Goal: Task Accomplishment & Management: Manage account settings

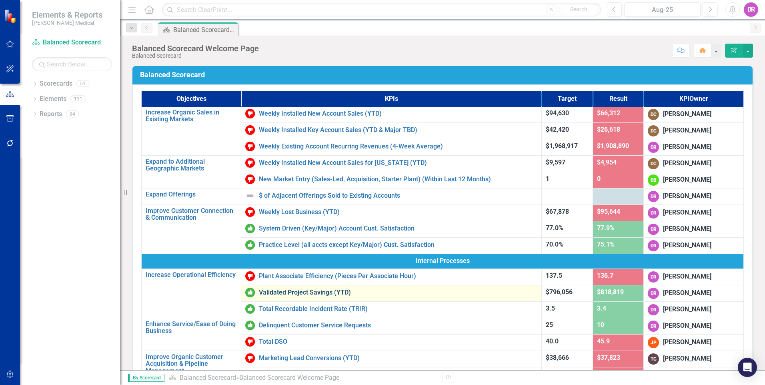
scroll to position [40, 0]
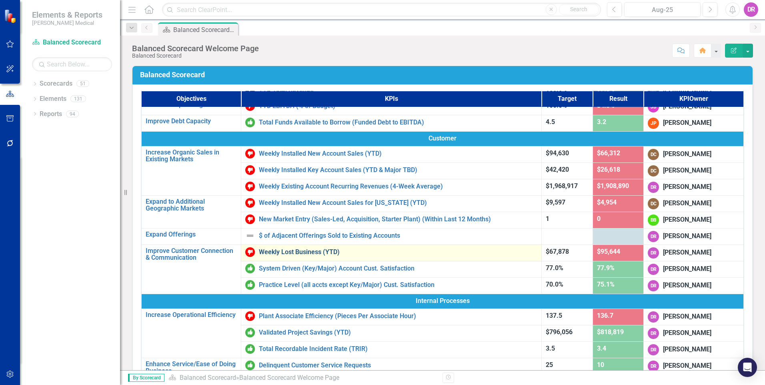
click at [313, 249] on link "Weekly Lost Business (YTD)" at bounding box center [398, 252] width 279 height 7
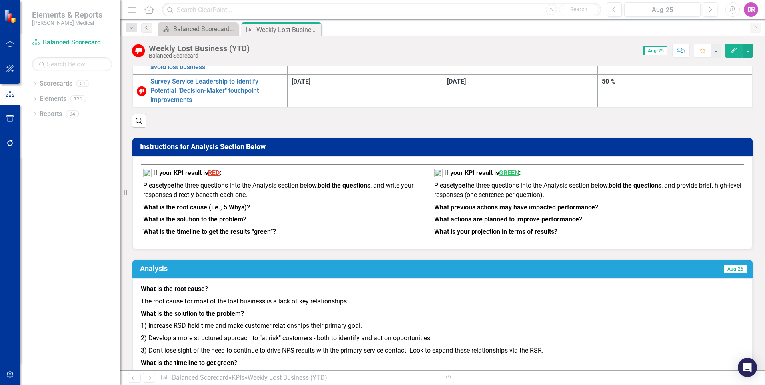
scroll to position [847, 0]
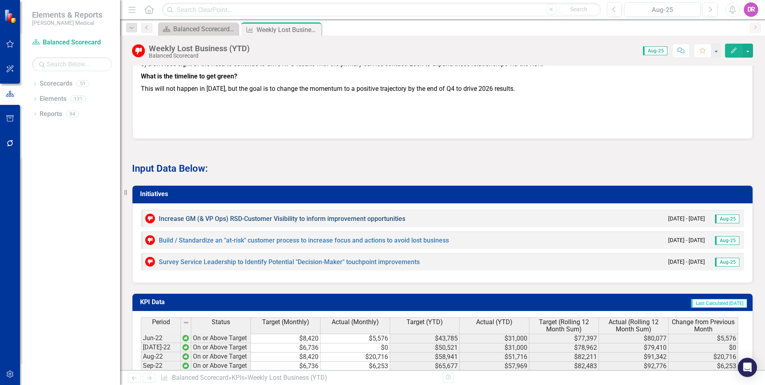
click at [311, 215] on link "Increase GM (& VP Ops) RSD-Customer Visibility to inform improvement opportunit…" at bounding box center [282, 219] width 247 height 8
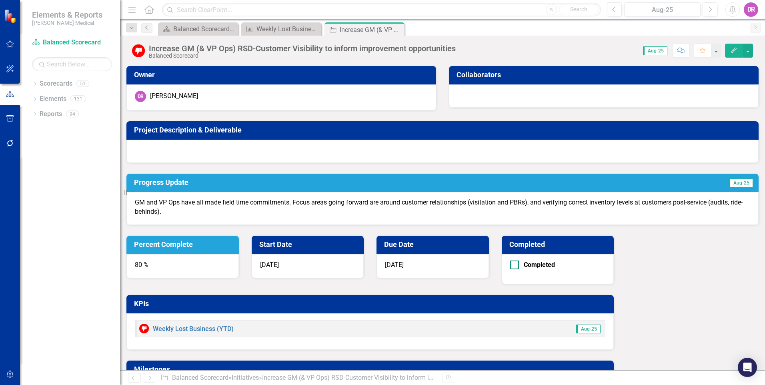
click at [516, 261] on input "Completed" at bounding box center [512, 263] width 5 height 5
checkbox input "true"
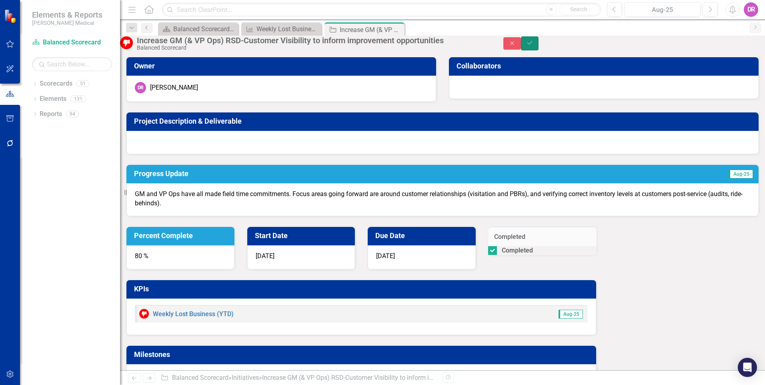
click at [534, 45] on icon "Save" at bounding box center [529, 43] width 7 height 6
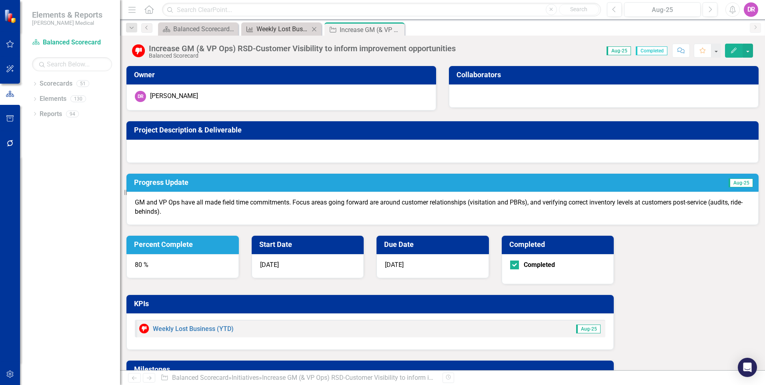
click at [274, 26] on div "Weekly Lost Business (YTD)" at bounding box center [283, 29] width 53 height 10
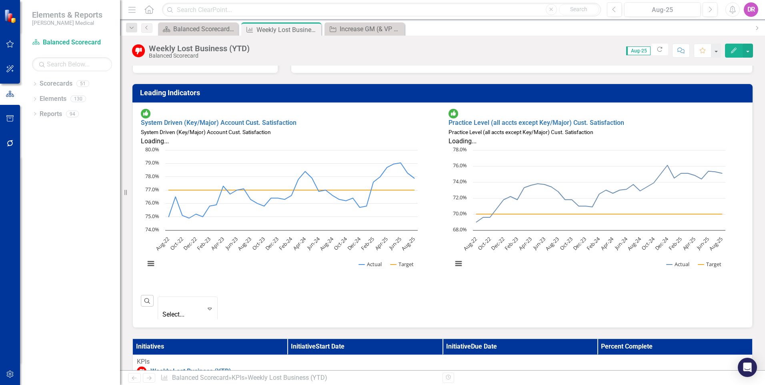
scroll to position [360, 0]
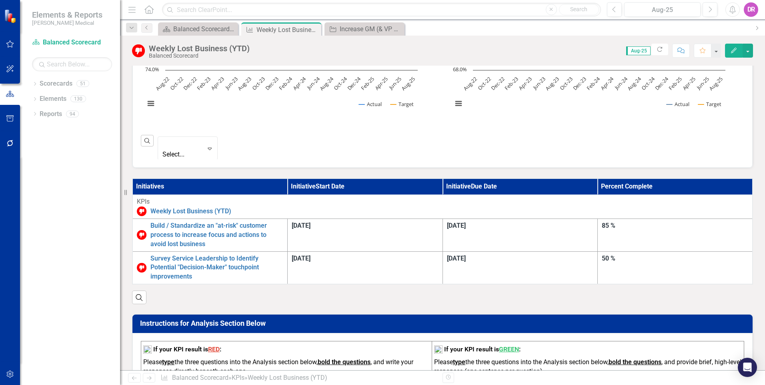
click at [144, 179] on th "Initiatives" at bounding box center [210, 187] width 155 height 16
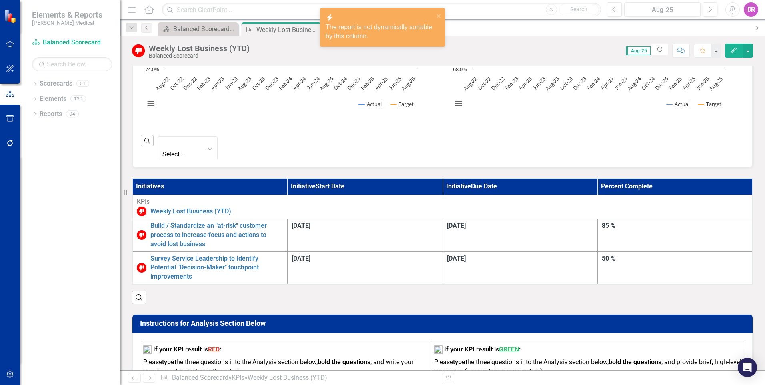
click at [145, 179] on th "Initiatives" at bounding box center [210, 187] width 155 height 16
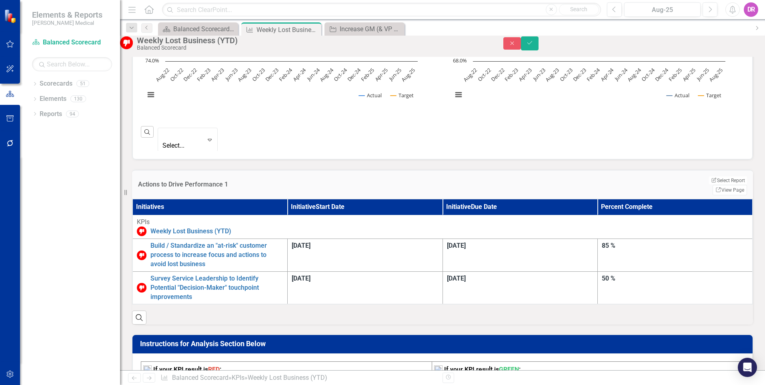
drag, startPoint x: 241, startPoint y: 192, endPoint x: 175, endPoint y: 198, distance: 66.7
click at [175, 199] on th "Initiatives" at bounding box center [210, 207] width 155 height 16
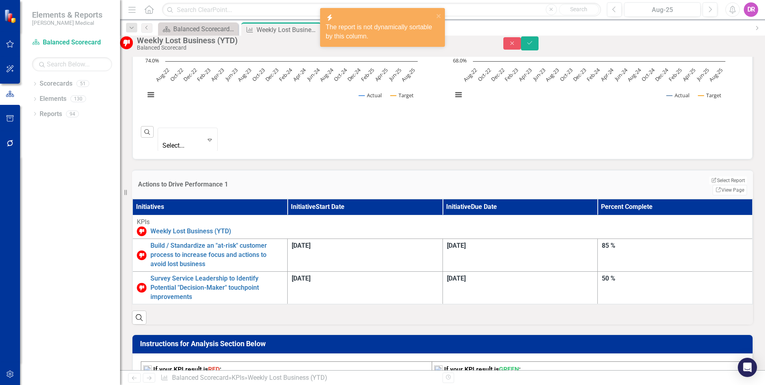
click at [159, 199] on th "Initiatives" at bounding box center [210, 207] width 155 height 16
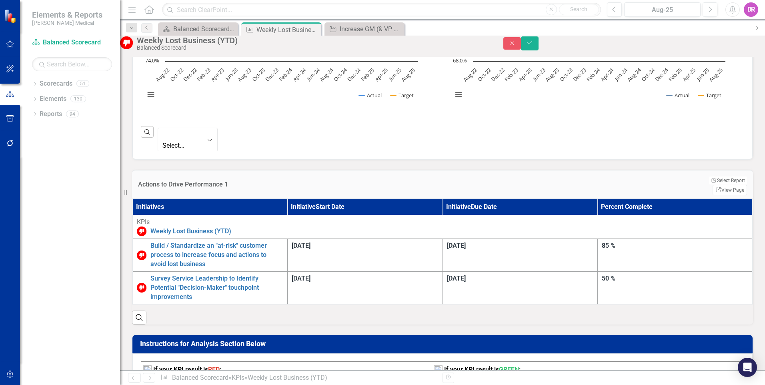
drag, startPoint x: 499, startPoint y: 163, endPoint x: 496, endPoint y: 159, distance: 5.8
click at [498, 170] on div "Actions to Drive Performance 1 Edit Report Select Report Link View Page" at bounding box center [442, 184] width 621 height 29
drag, startPoint x: 715, startPoint y: 45, endPoint x: 564, endPoint y: 135, distance: 176.6
click at [521, 45] on button "Close" at bounding box center [513, 43] width 18 height 12
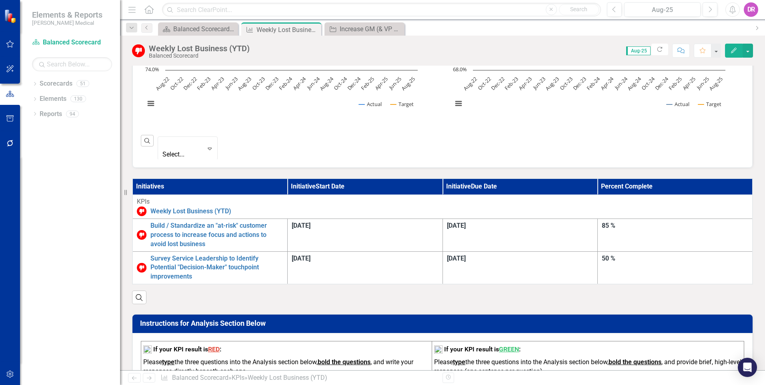
click at [151, 179] on th "Initiatives" at bounding box center [210, 187] width 155 height 16
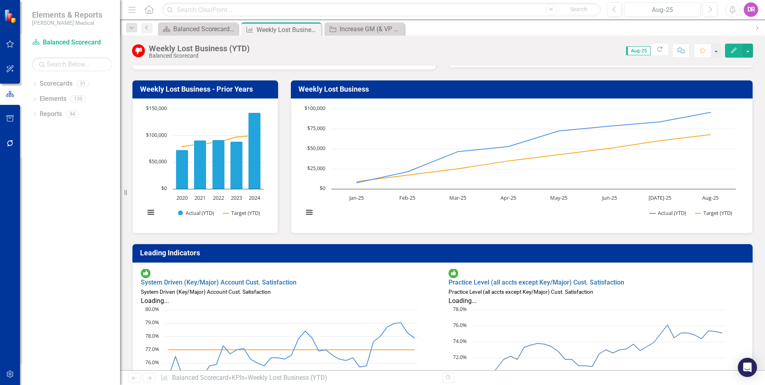
scroll to position [0, 0]
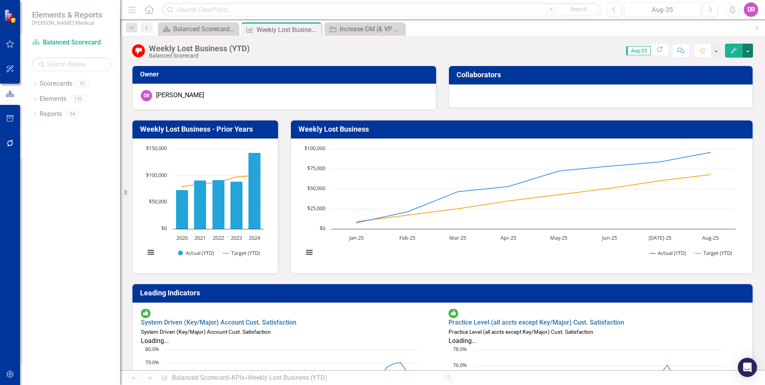
click at [749, 51] on button "button" at bounding box center [748, 51] width 10 height 14
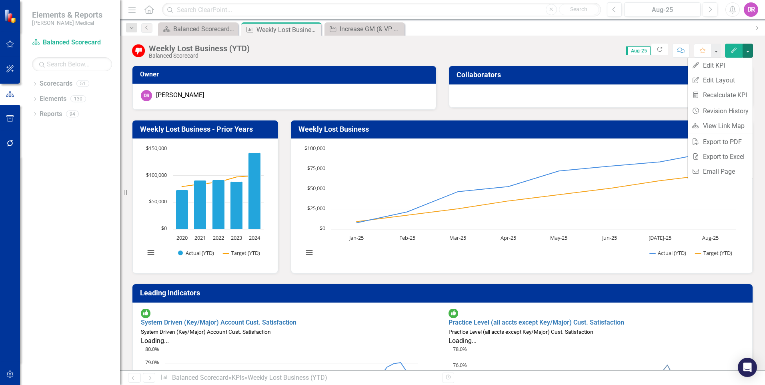
click at [626, 102] on div at bounding box center [601, 95] width 304 height 23
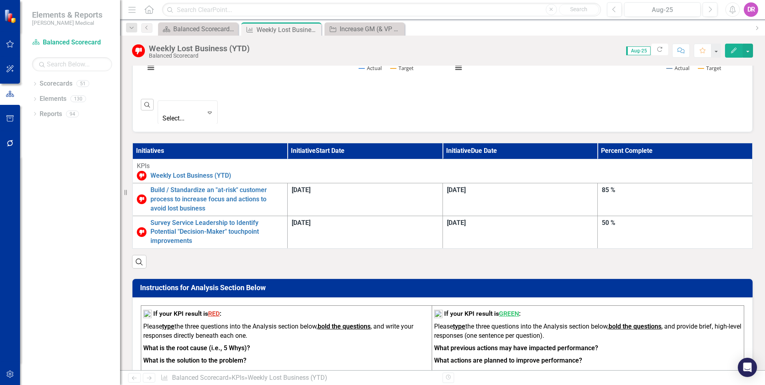
scroll to position [400, 0]
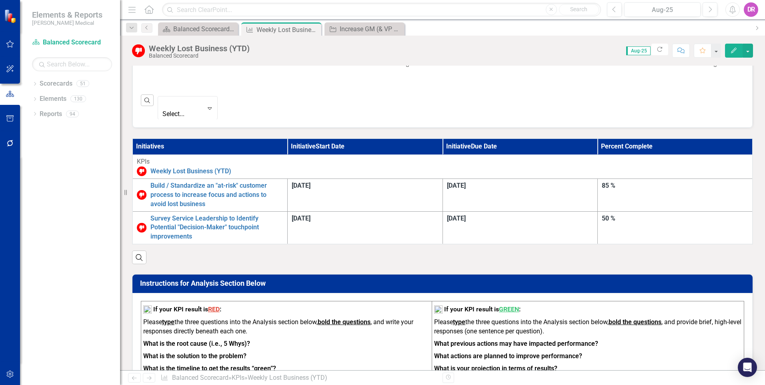
click at [140, 139] on th "Initiatives" at bounding box center [210, 147] width 155 height 16
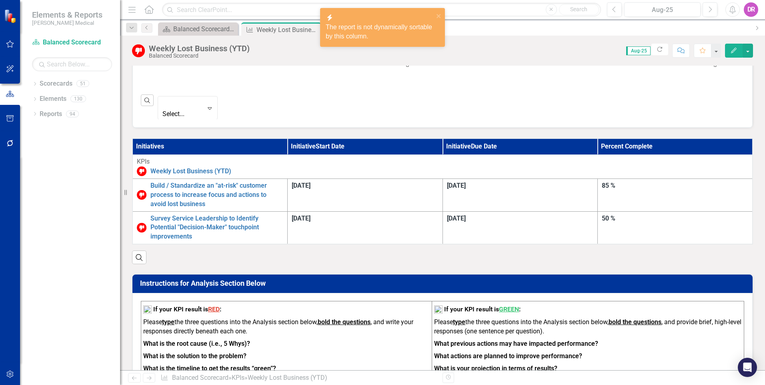
click at [140, 139] on th "Initiatives" at bounding box center [210, 147] width 155 height 16
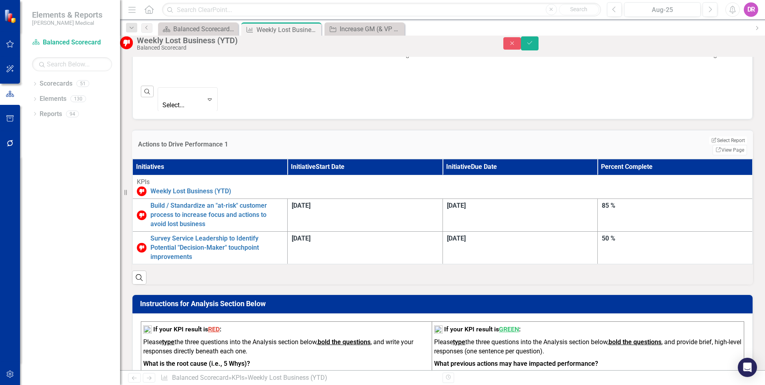
click at [160, 141] on h3 "Actions to Drive Performance 1" at bounding box center [352, 144] width 428 height 7
click at [709, 136] on button "Edit Report Select Report" at bounding box center [728, 140] width 39 height 9
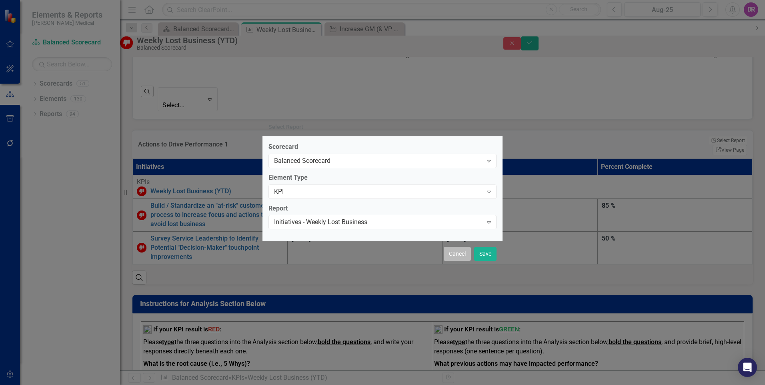
click at [464, 255] on button "Cancel" at bounding box center [457, 254] width 27 height 14
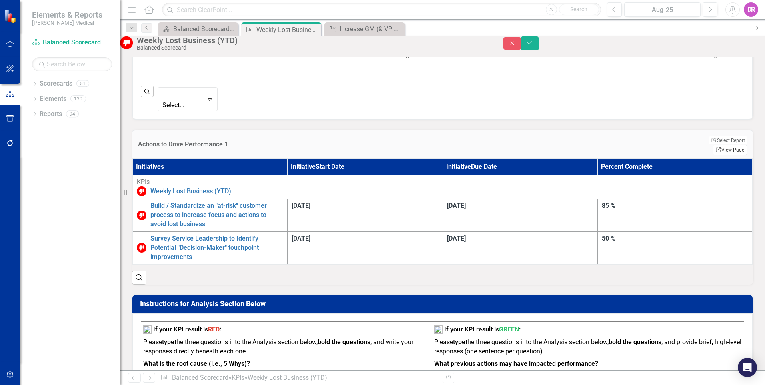
click at [729, 145] on link "Link View Page" at bounding box center [730, 150] width 34 height 10
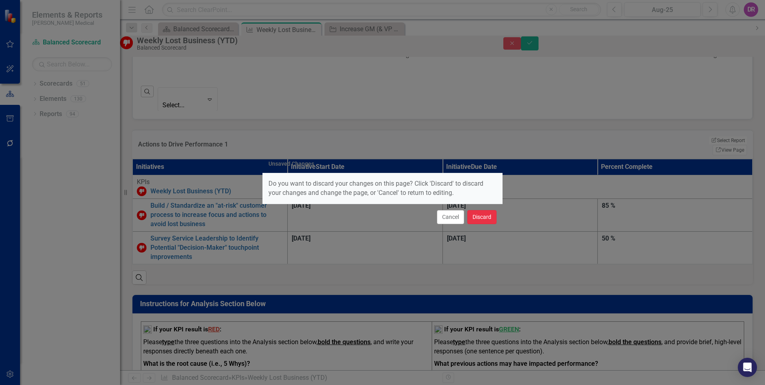
click at [480, 221] on button "Discard" at bounding box center [482, 217] width 29 height 14
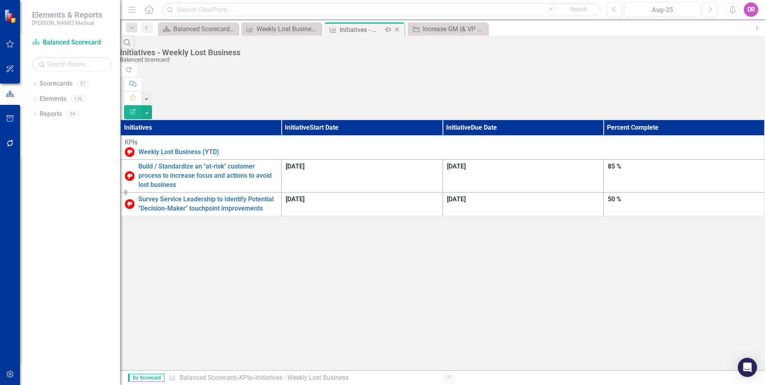
click at [397, 28] on icon "Close" at bounding box center [397, 29] width 8 height 6
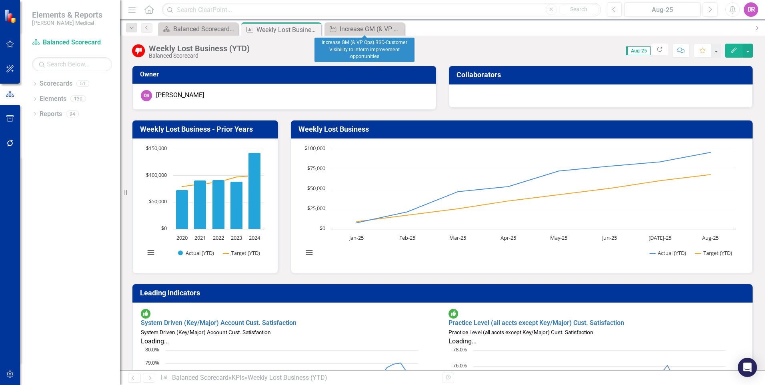
click at [0, 0] on icon "Close" at bounding box center [0, 0] width 0 height 0
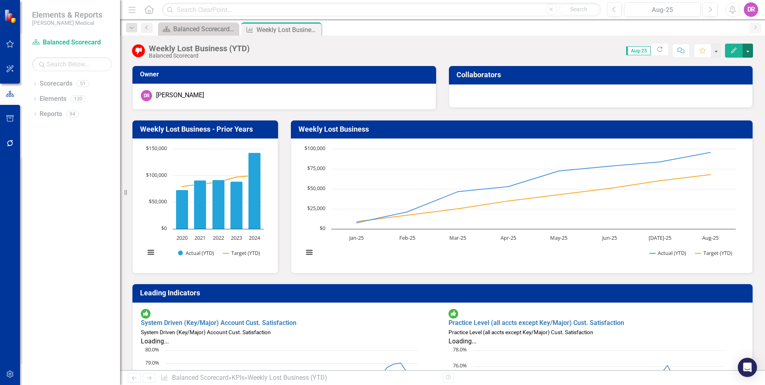
click at [748, 52] on button "button" at bounding box center [748, 51] width 10 height 14
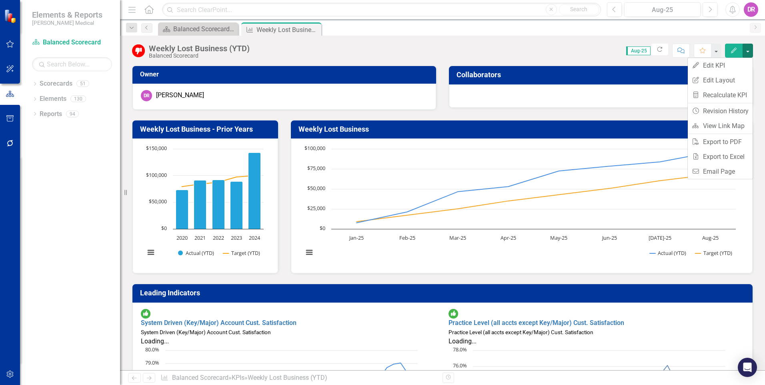
click at [446, 288] on td "Leading Indicators" at bounding box center [444, 294] width 608 height 14
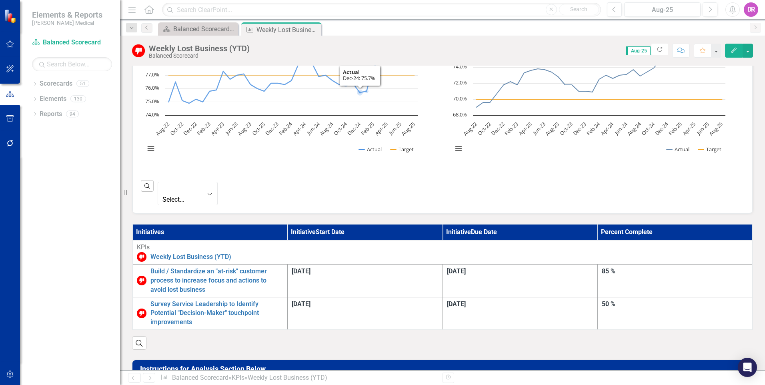
scroll to position [320, 0]
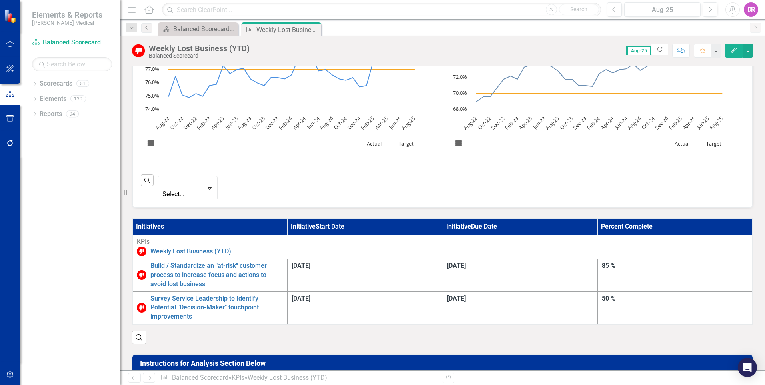
click at [155, 219] on th "Initiatives" at bounding box center [210, 227] width 155 height 16
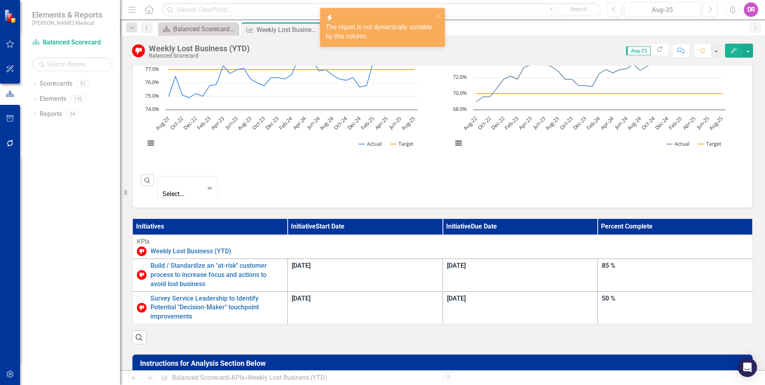
click at [691, 219] on th "Percent Complete" at bounding box center [675, 227] width 155 height 16
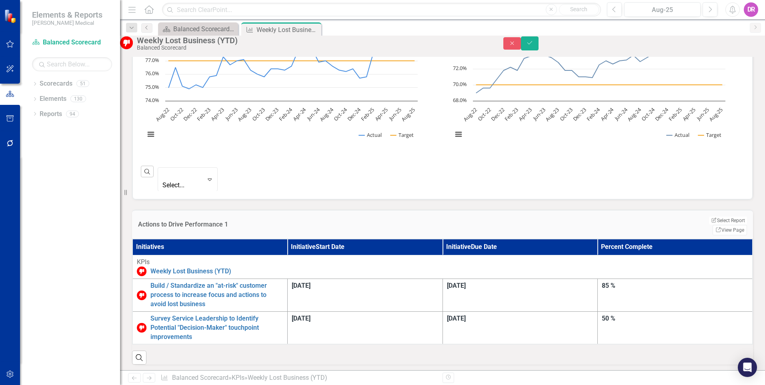
click at [214, 221] on h3 "Actions to Drive Performance 1" at bounding box center [352, 224] width 428 height 7
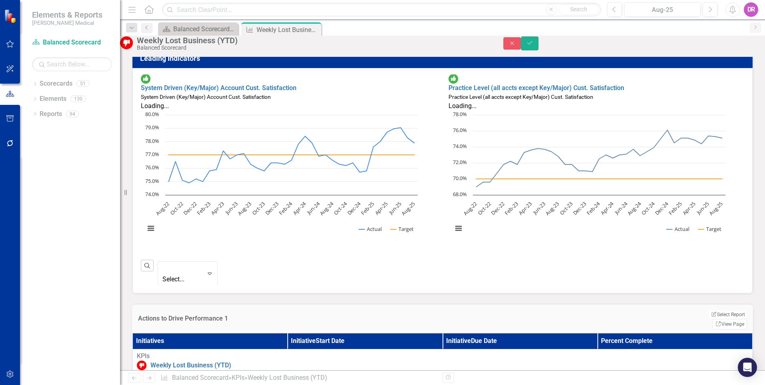
scroll to position [240, 0]
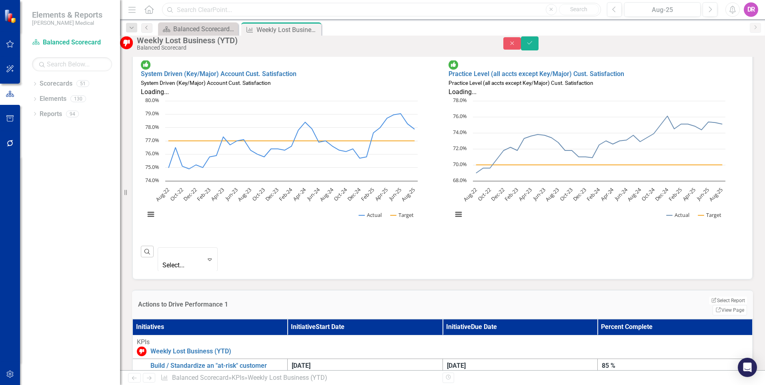
click at [211, 10] on input "text" at bounding box center [381, 10] width 439 height 14
type input "a"
click at [131, 8] on icon "Menu" at bounding box center [132, 9] width 10 height 8
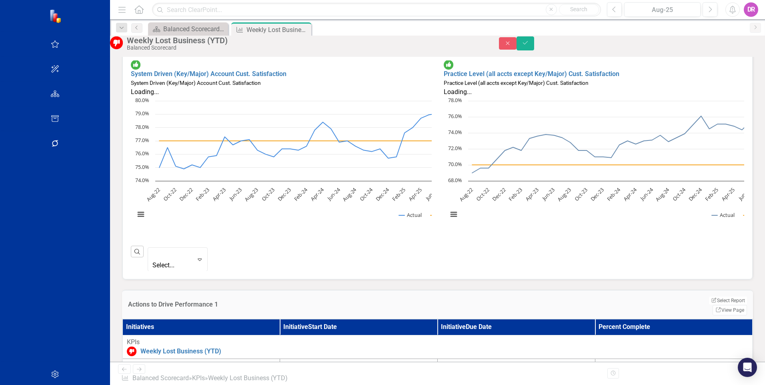
click at [117, 9] on icon "Menu" at bounding box center [122, 9] width 10 height 8
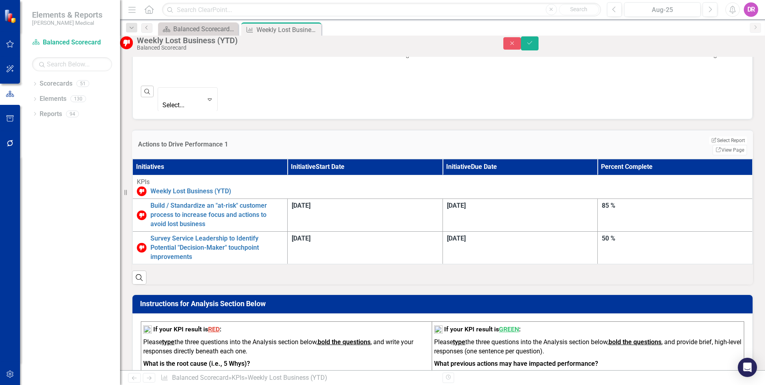
scroll to position [360, 0]
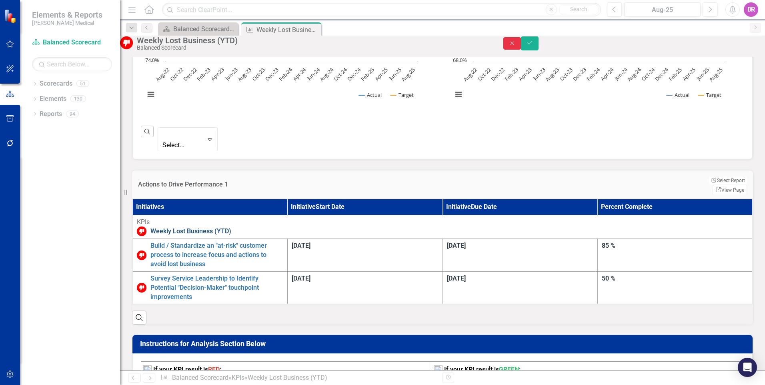
drag, startPoint x: 719, startPoint y: 44, endPoint x: 484, endPoint y: 191, distance: 276.7
click at [516, 45] on icon "Close" at bounding box center [512, 43] width 7 height 6
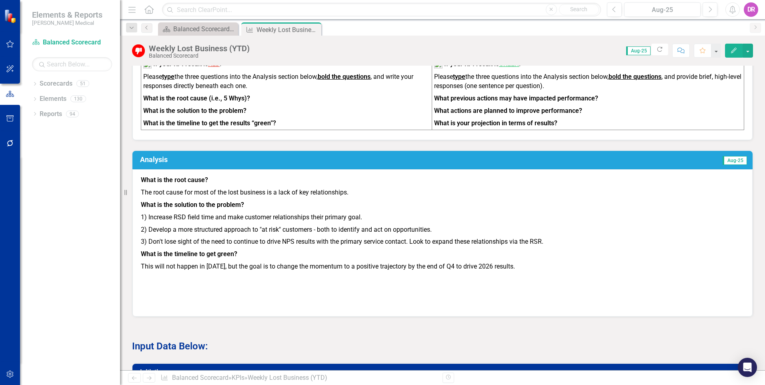
scroll to position [742, 0]
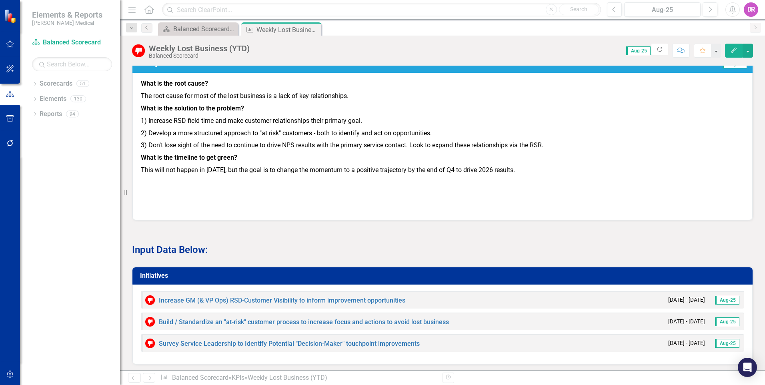
click at [432, 272] on h3 "Initiatives" at bounding box center [444, 275] width 608 height 7
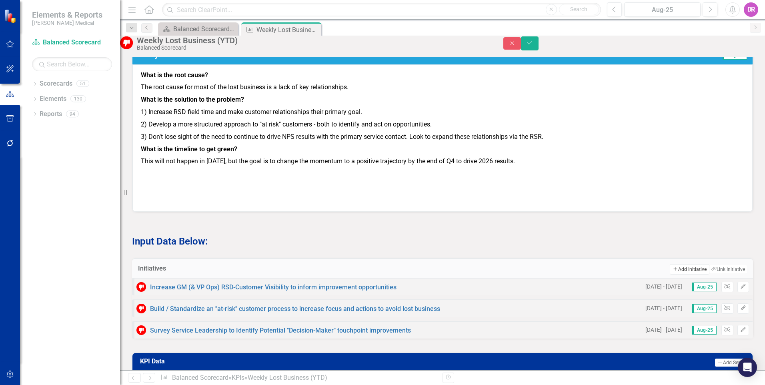
click at [673, 267] on icon "Add" at bounding box center [675, 269] width 5 height 4
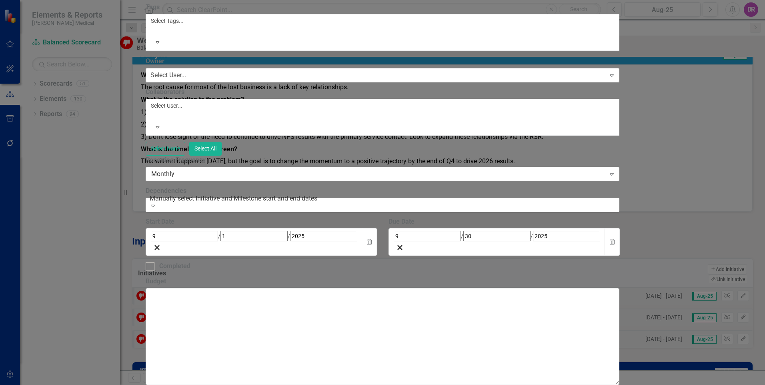
type input "RSD Field Time Increase to 80%"
click at [186, 80] on div "Select User..." at bounding box center [169, 75] width 36 height 9
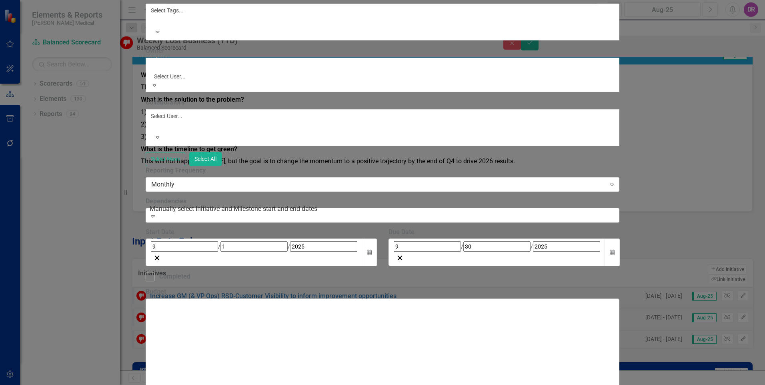
scroll to position [400, 0]
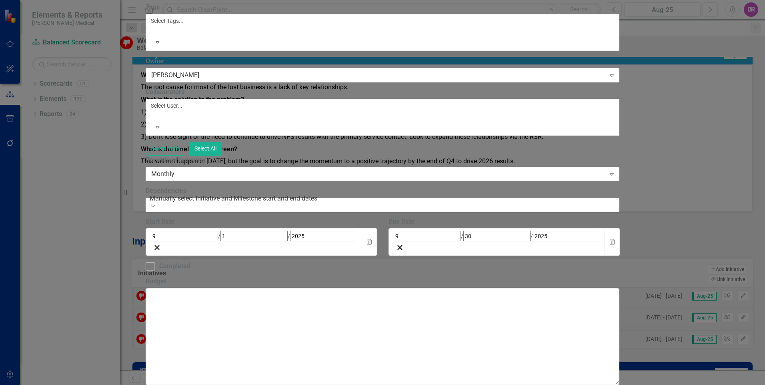
scroll to position [80, 0]
click at [273, 169] on div "Monthly" at bounding box center [378, 173] width 454 height 9
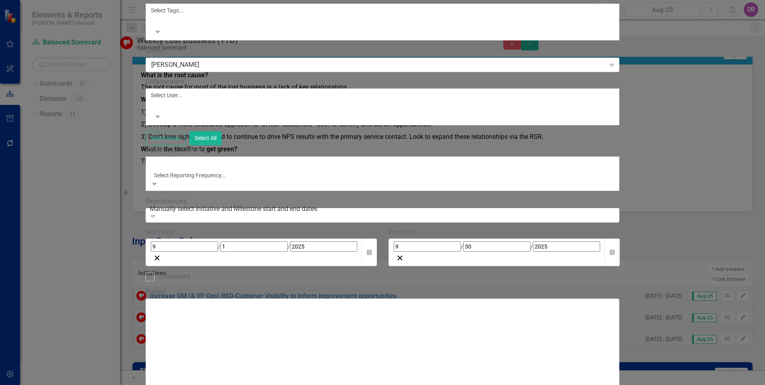
scroll to position [40, 0]
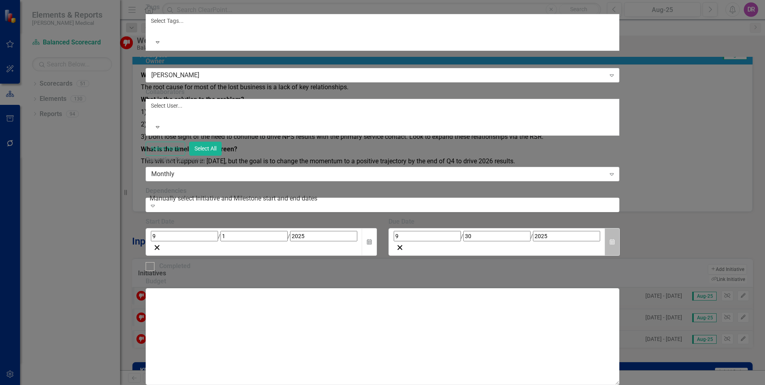
click at [615, 239] on icon "Calendar" at bounding box center [612, 242] width 5 height 6
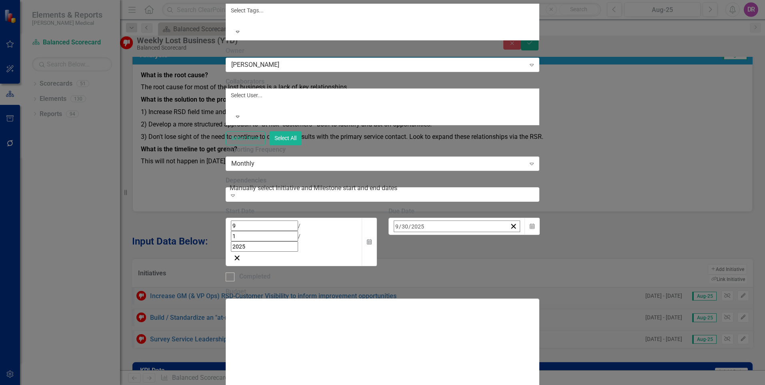
click at [461, 331] on abbr "1" at bounding box center [459, 334] width 3 height 6
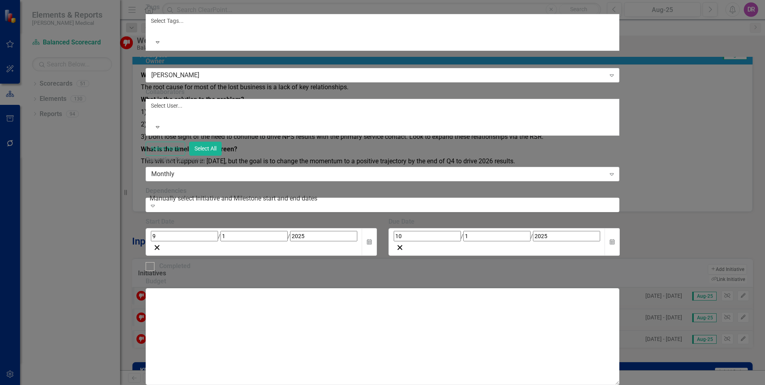
scroll to position [80, 0]
click at [615, 239] on icon "Calendar" at bounding box center [612, 242] width 5 height 6
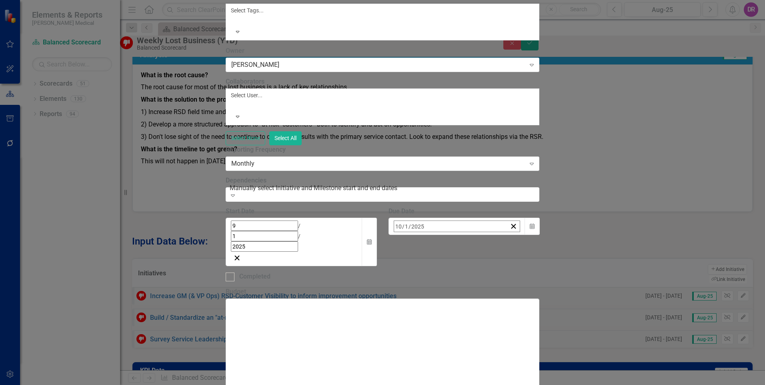
click at [511, 235] on button "›" at bounding box center [503, 244] width 18 height 18
click at [462, 331] on abbr "31" at bounding box center [459, 334] width 6 height 6
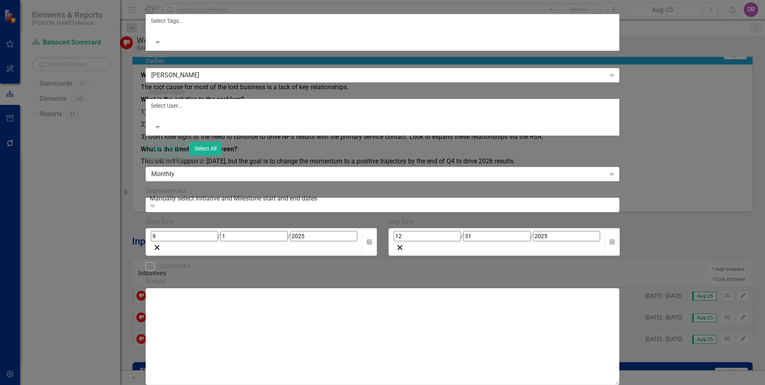
scroll to position [255, 0]
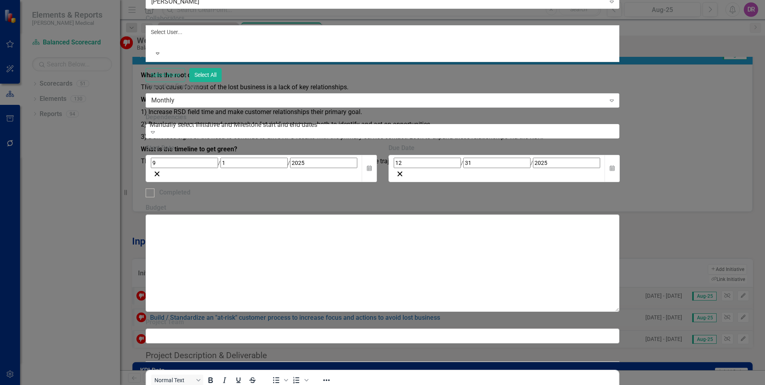
scroll to position [295, 0]
drag, startPoint x: 153, startPoint y: 397, endPoint x: 150, endPoint y: 390, distance: 8.1
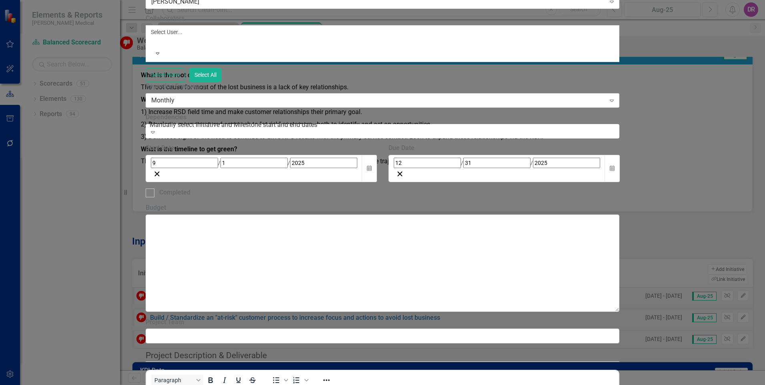
drag, startPoint x: 152, startPoint y: 414, endPoint x: 148, endPoint y: 407, distance: 8.4
drag, startPoint x: 152, startPoint y: 422, endPoint x: 149, endPoint y: 416, distance: 6.1
drag, startPoint x: 433, startPoint y: 424, endPoint x: 381, endPoint y: 419, distance: 51.9
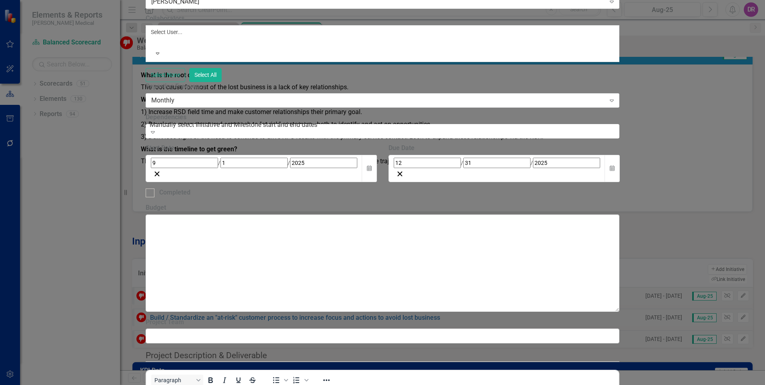
drag, startPoint x: 315, startPoint y: 425, endPoint x: 293, endPoint y: 402, distance: 32.6
drag, startPoint x: 454, startPoint y: 435, endPoint x: 148, endPoint y: 434, distance: 305.8
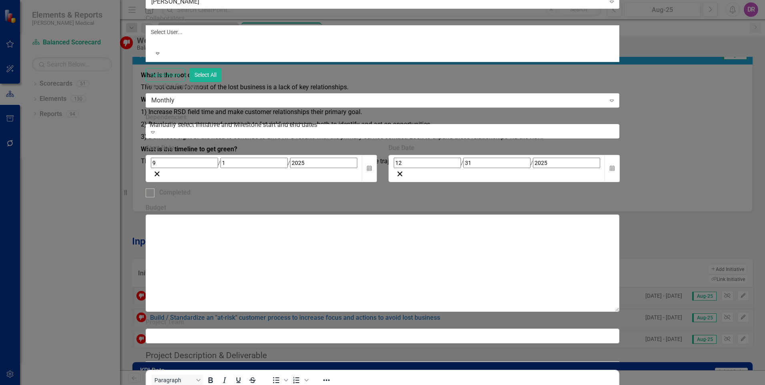
drag, startPoint x: 285, startPoint y: 444, endPoint x: 371, endPoint y: 635, distance: 210.3
drag, startPoint x: 438, startPoint y: 452, endPoint x: 163, endPoint y: 452, distance: 275.0
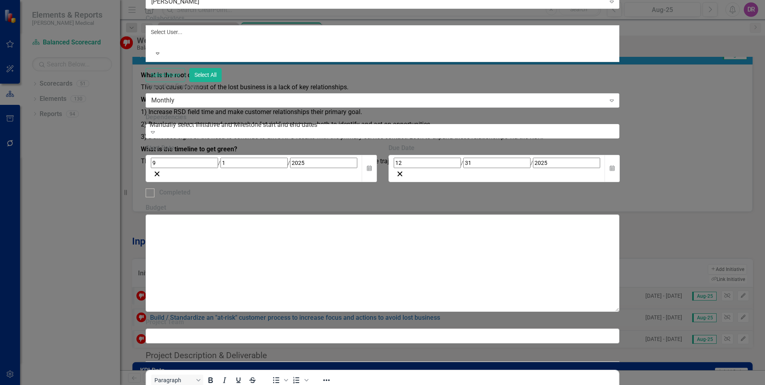
drag, startPoint x: 365, startPoint y: 453, endPoint x: 143, endPoint y: 452, distance: 221.8
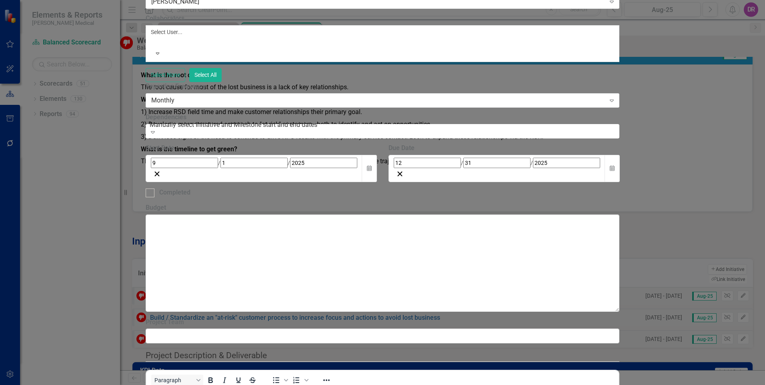
drag, startPoint x: 381, startPoint y: 463, endPoint x: 149, endPoint y: 460, distance: 231.4
drag, startPoint x: 421, startPoint y: 476, endPoint x: 147, endPoint y: 475, distance: 273.8
drag, startPoint x: 398, startPoint y: 483, endPoint x: 150, endPoint y: 483, distance: 247.8
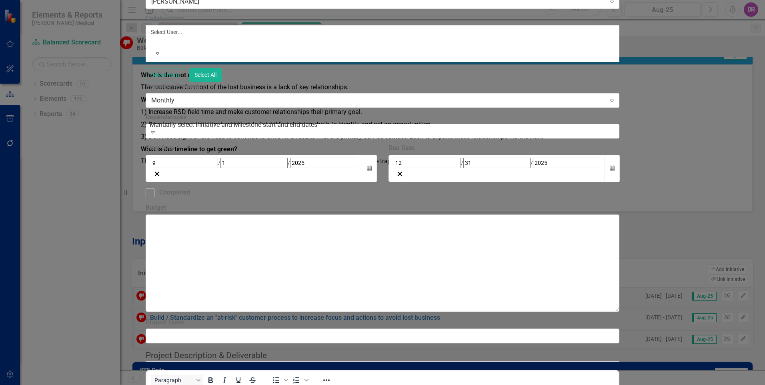
drag, startPoint x: 395, startPoint y: 502, endPoint x: 149, endPoint y: 489, distance: 246.1
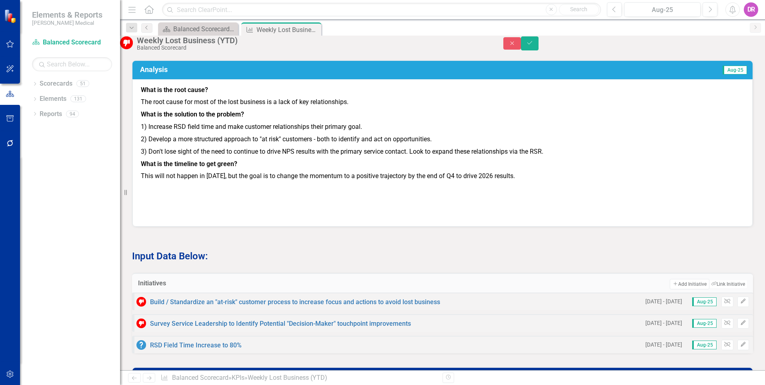
scroll to position [757, 0]
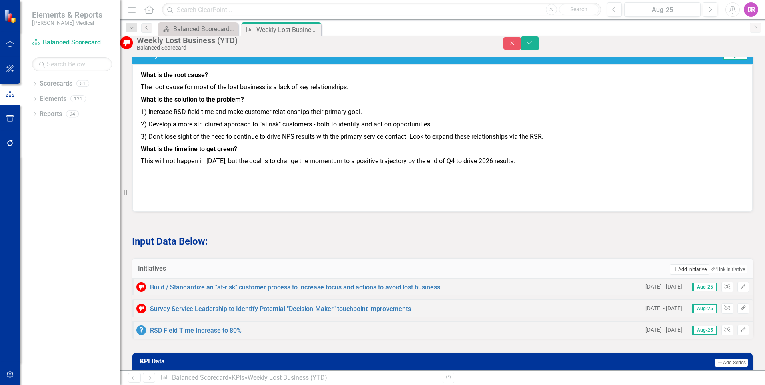
click at [683, 264] on button "Add Add Initiative" at bounding box center [689, 269] width 39 height 10
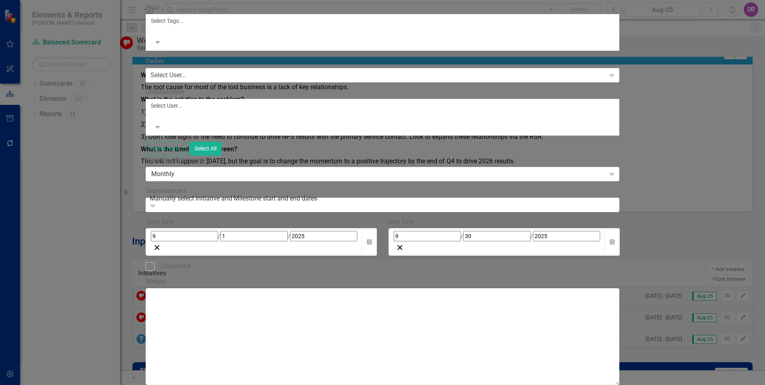
type input "T"
type input "Field Tool to Log CSRs in Real Time"
click at [186, 80] on div "Select User..." at bounding box center [169, 75] width 36 height 9
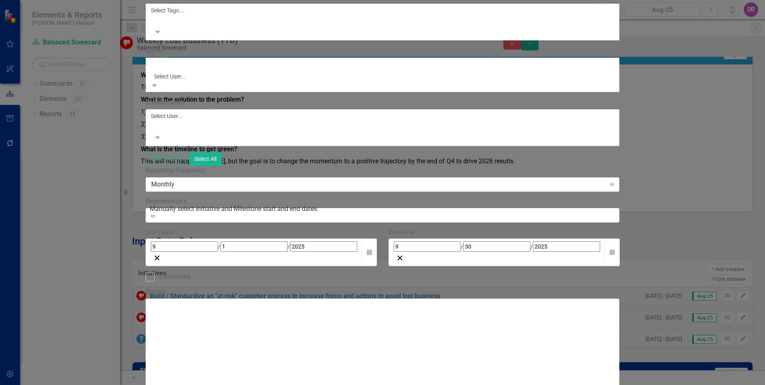
scroll to position [418, 0]
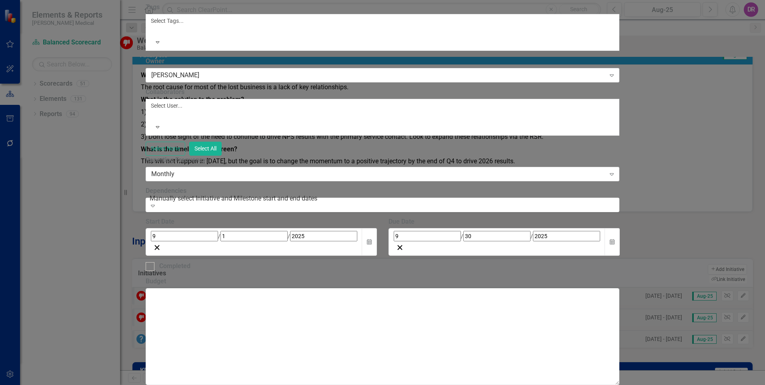
click at [153, 120] on div at bounding box center [152, 115] width 1 height 10
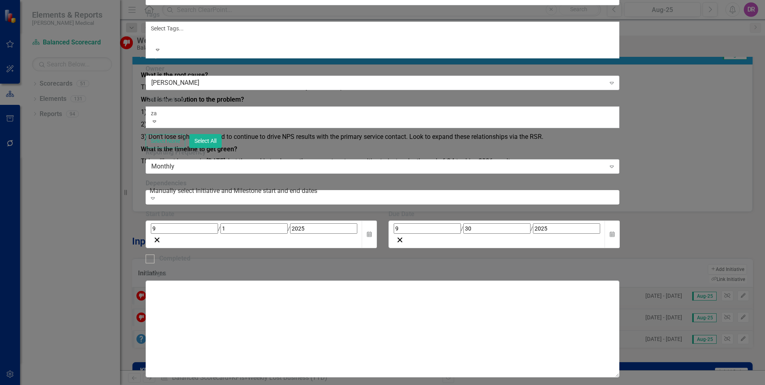
type input "zac"
click at [11, 385] on span "Zac" at bounding box center [5, 389] width 11 height 8
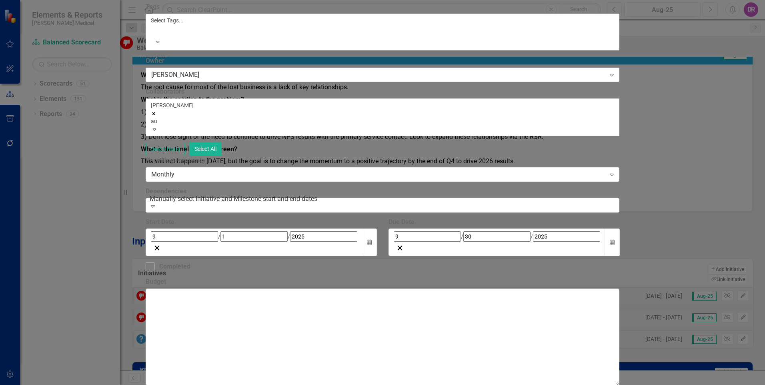
type input "aus"
click at [59, 385] on span "Aus tin Gardner" at bounding box center [29, 389] width 59 height 8
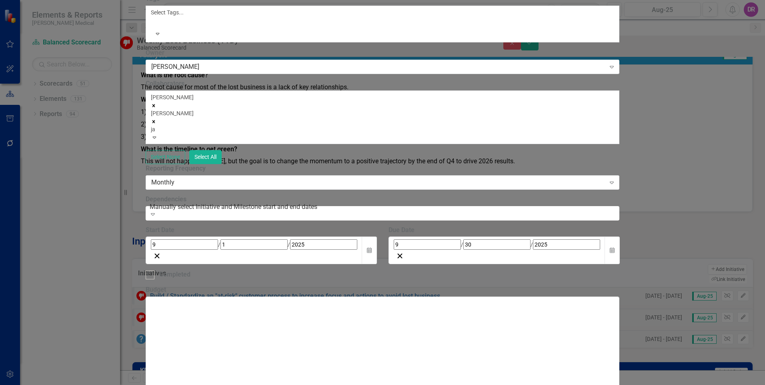
type input "j"
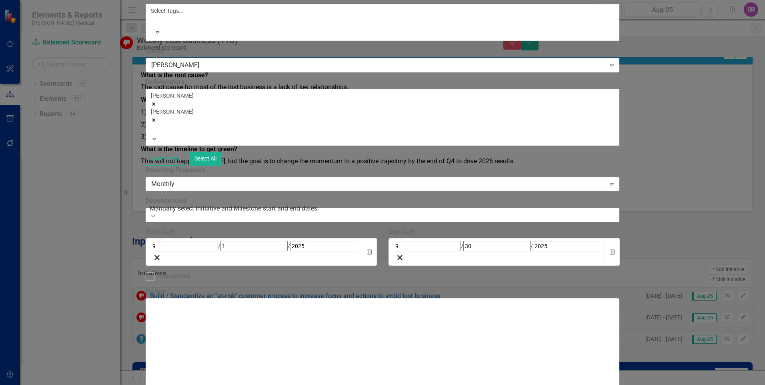
click at [153, 134] on div at bounding box center [152, 129] width 1 height 10
click at [620, 238] on button "Calendar" at bounding box center [612, 252] width 15 height 28
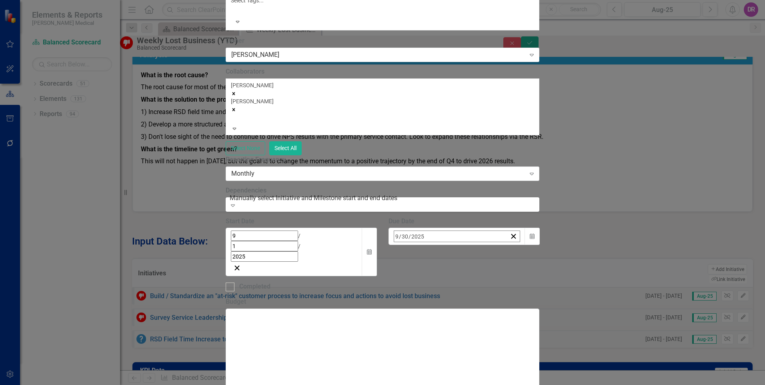
click at [511, 245] on button "›" at bounding box center [503, 254] width 18 height 18
click at [502, 312] on abbr "14" at bounding box center [499, 315] width 6 height 6
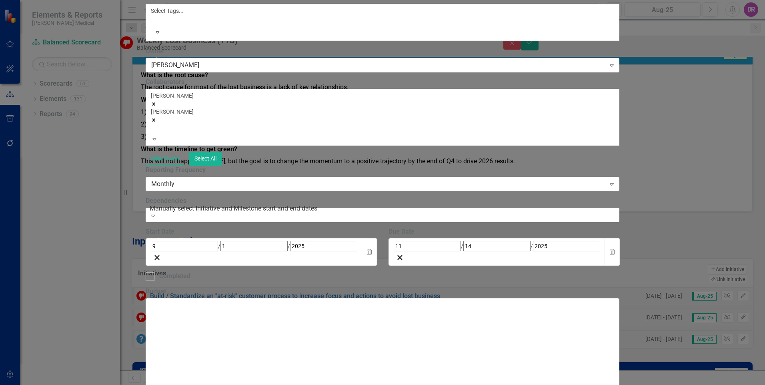
scroll to position [269, 0]
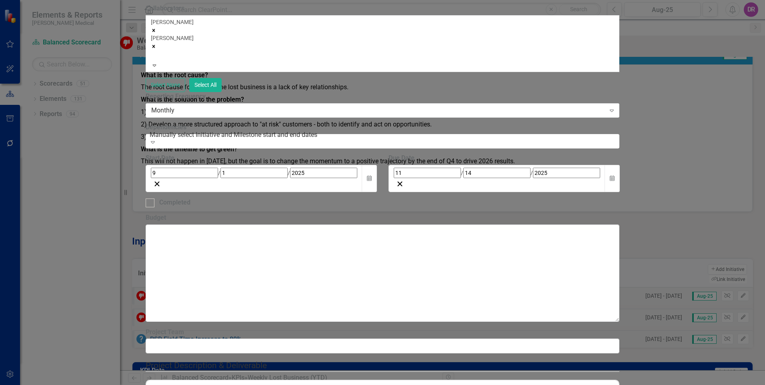
scroll to position [0, 0]
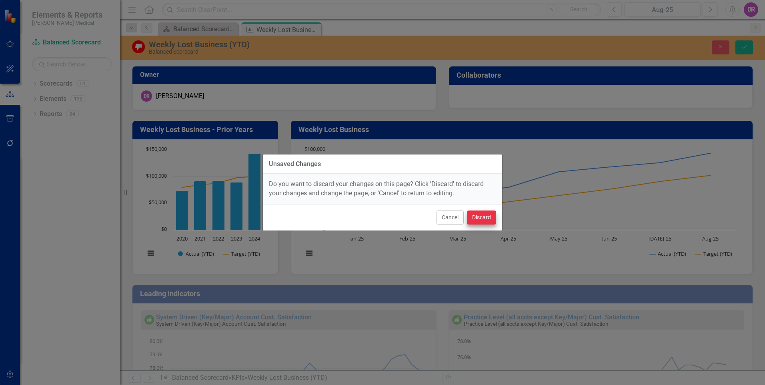
scroll to position [0, 0]
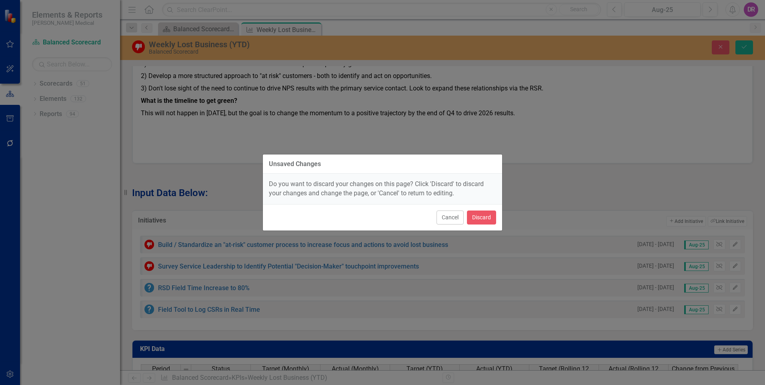
click at [576, 58] on div "Unsaved Changes Do you want to discard your changes on this page? Click 'Discar…" at bounding box center [382, 192] width 765 height 385
click at [447, 214] on button "Cancel" at bounding box center [450, 218] width 27 height 14
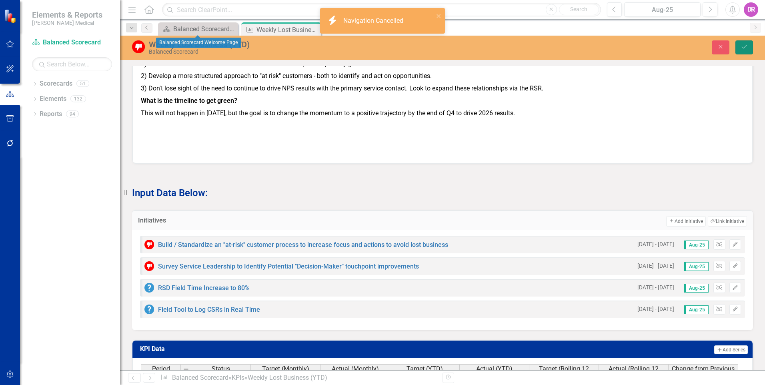
click at [743, 48] on icon "submit" at bounding box center [744, 46] width 5 height 3
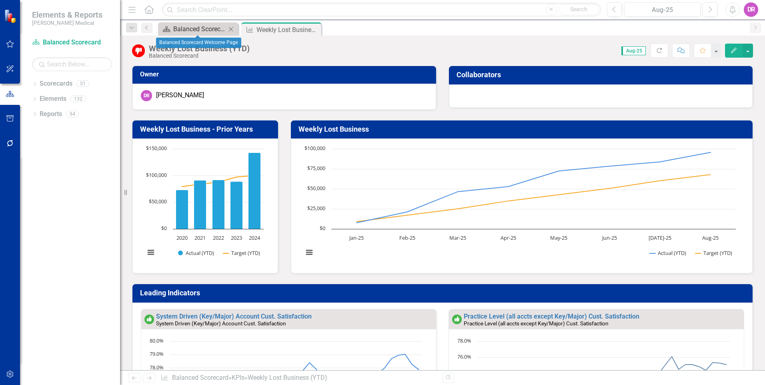
click at [193, 29] on div "Balanced Scorecard Welcome Page" at bounding box center [199, 29] width 53 height 10
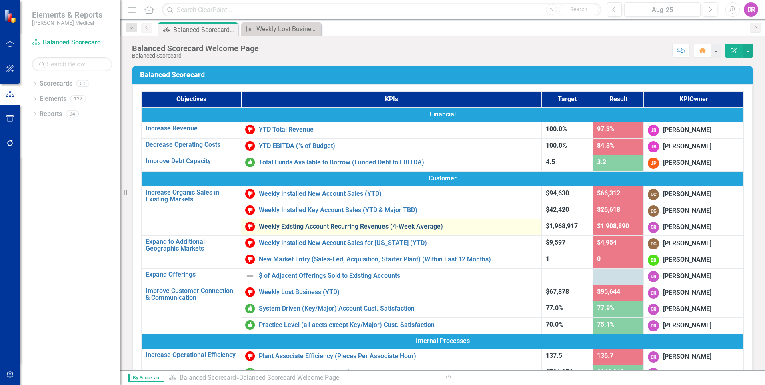
click at [305, 224] on link "Weekly Existing Account Recurring Revenues (4-Week Average)" at bounding box center [398, 226] width 279 height 7
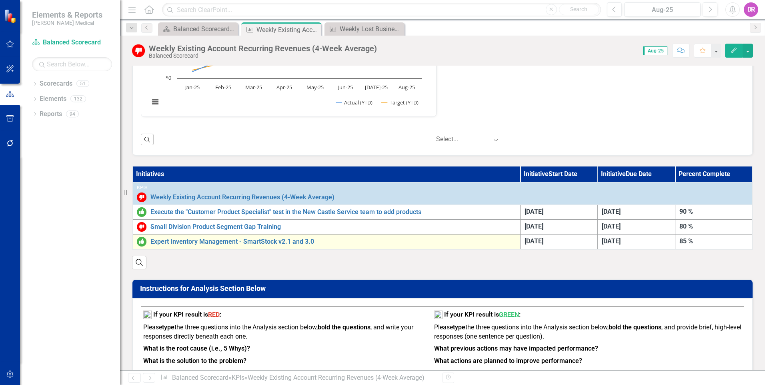
scroll to position [400, 0]
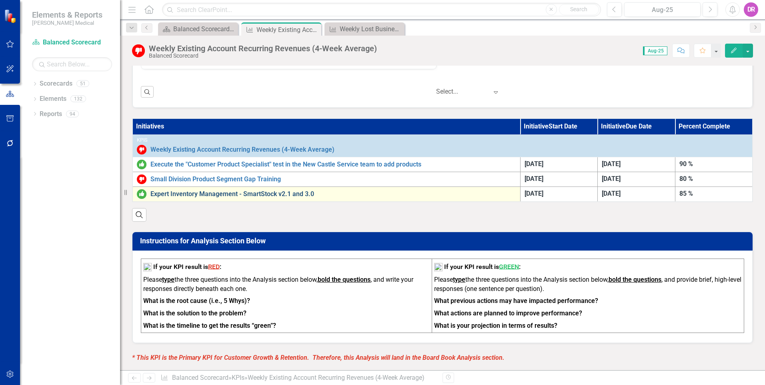
click at [257, 195] on link "Expert Inventory Management - SmartStock v2.1 and 3.0" at bounding box center [334, 194] width 366 height 7
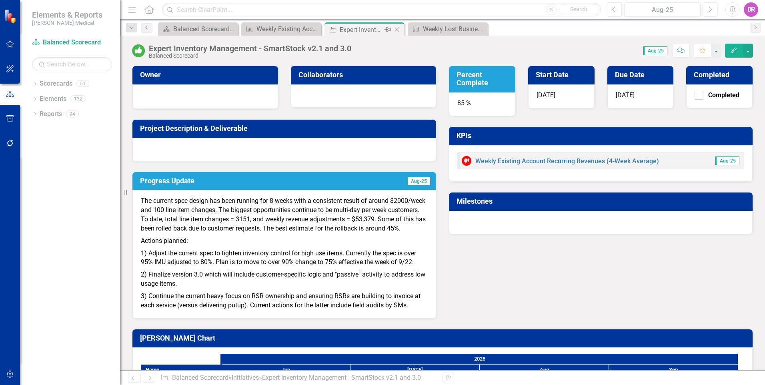
click at [396, 28] on icon "Close" at bounding box center [397, 29] width 8 height 6
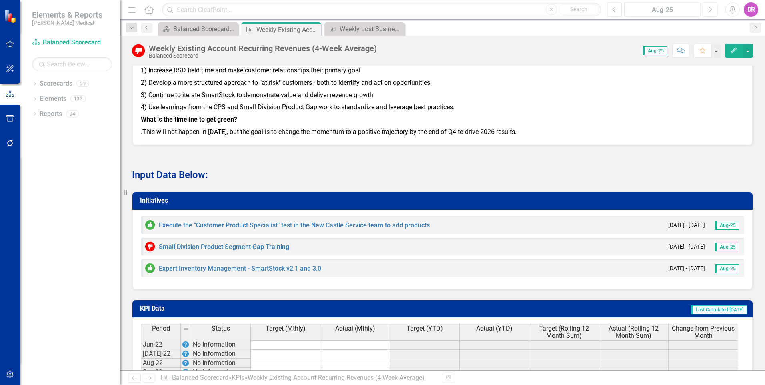
scroll to position [841, 0]
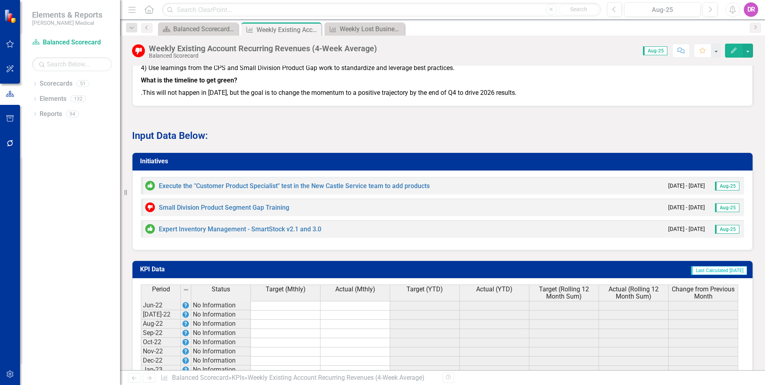
click at [149, 165] on h3 "Initiatives" at bounding box center [444, 161] width 608 height 7
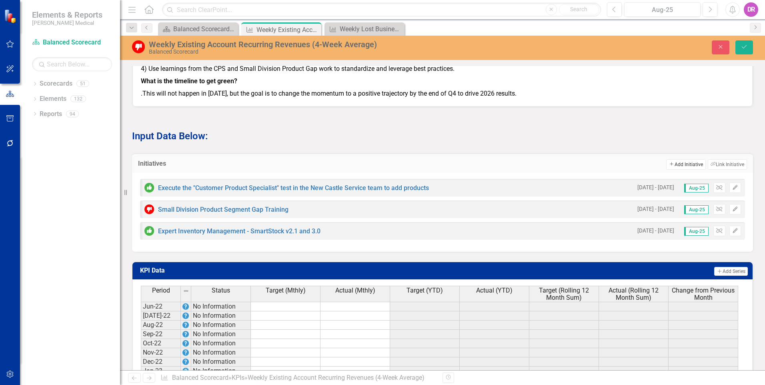
click at [667, 170] on button "Add Add Initiative" at bounding box center [686, 164] width 39 height 10
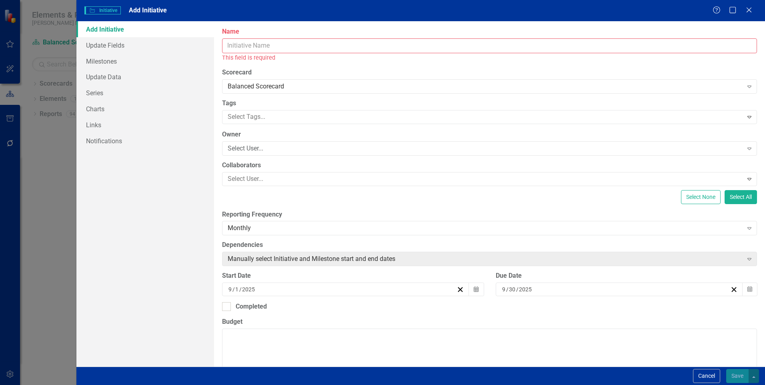
click at [253, 49] on input "Name" at bounding box center [489, 45] width 535 height 15
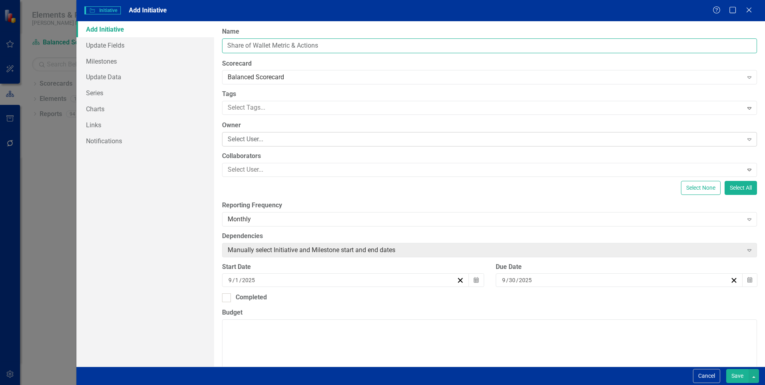
type input "Share of Wallet Metric & Actions"
click at [237, 139] on div "Select User..." at bounding box center [485, 139] width 515 height 9
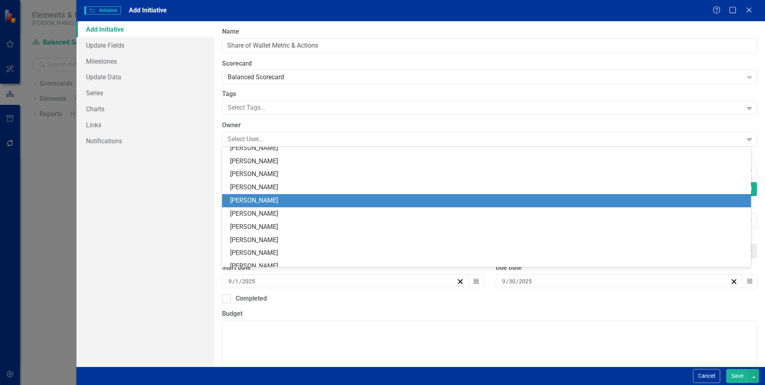
scroll to position [458, 0]
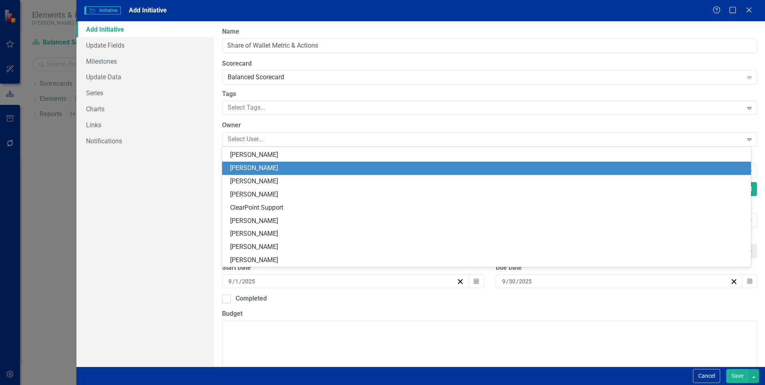
click at [245, 167] on div "[PERSON_NAME]" at bounding box center [488, 168] width 516 height 9
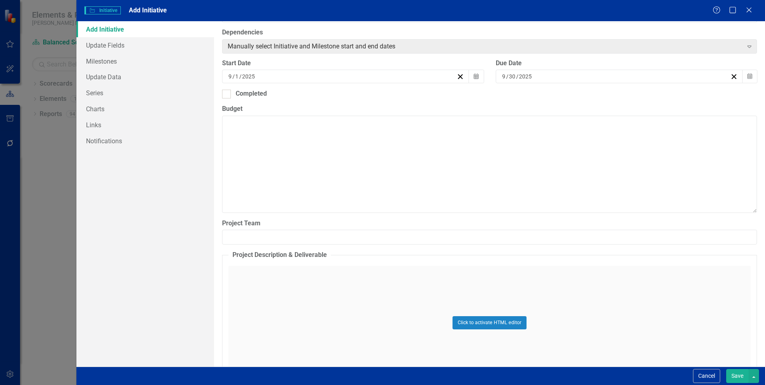
scroll to position [255, 0]
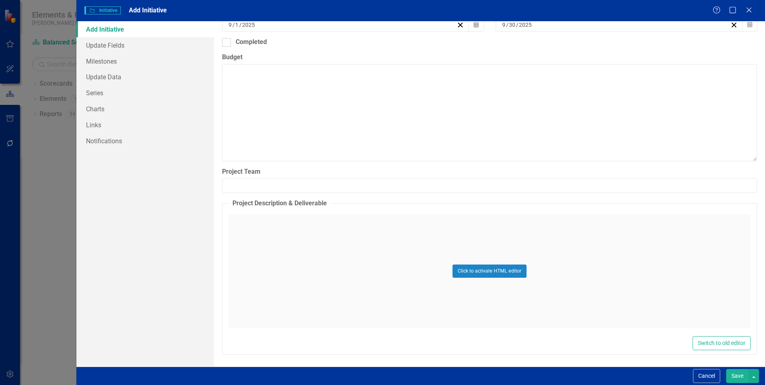
click at [257, 232] on div "Click to activate HTML editor" at bounding box center [490, 271] width 522 height 114
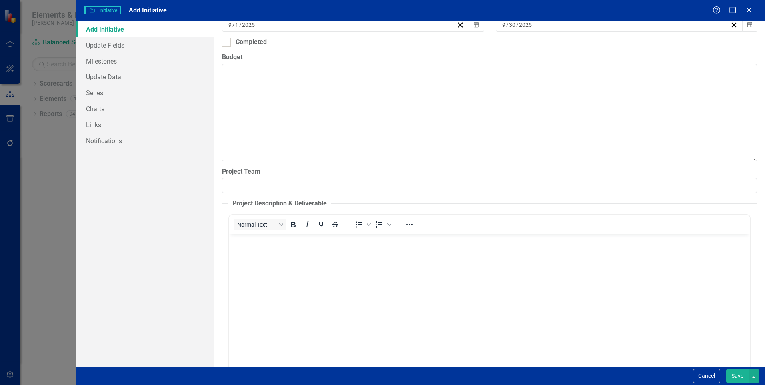
scroll to position [0, 0]
click at [248, 243] on p "Rich Text Area. Press ALT-0 for help." at bounding box center [489, 241] width 517 height 10
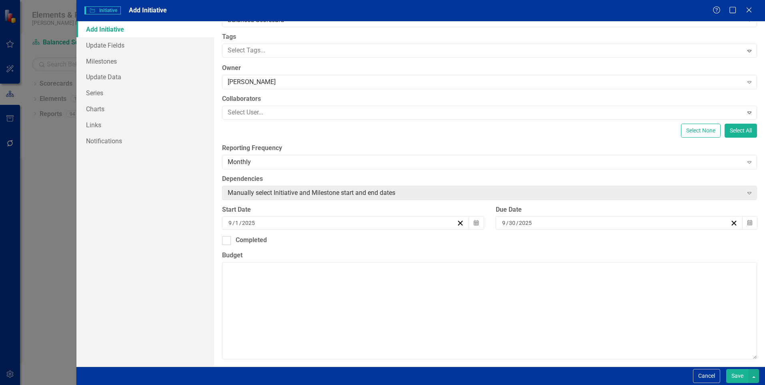
scroll to position [55, 0]
click at [748, 227] on icon "button" at bounding box center [750, 225] width 5 height 6
click at [618, 244] on button "›" at bounding box center [610, 241] width 18 height 18
click at [609, 285] on abbr "10" at bounding box center [606, 282] width 6 height 6
click at [741, 377] on button "Save" at bounding box center [738, 376] width 22 height 14
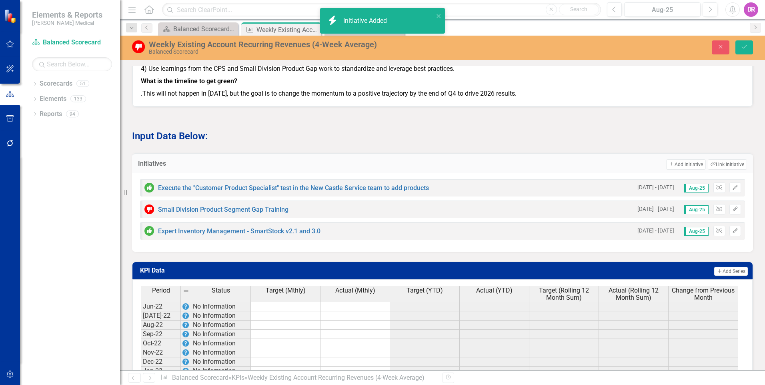
scroll to position [855, 0]
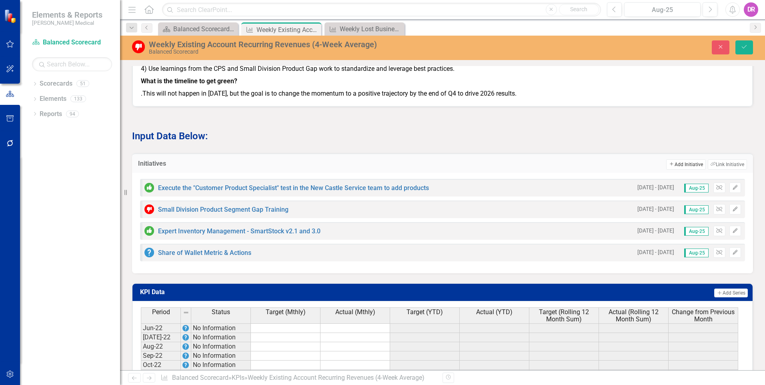
click at [679, 170] on button "Add Add Initiative" at bounding box center [686, 164] width 39 height 10
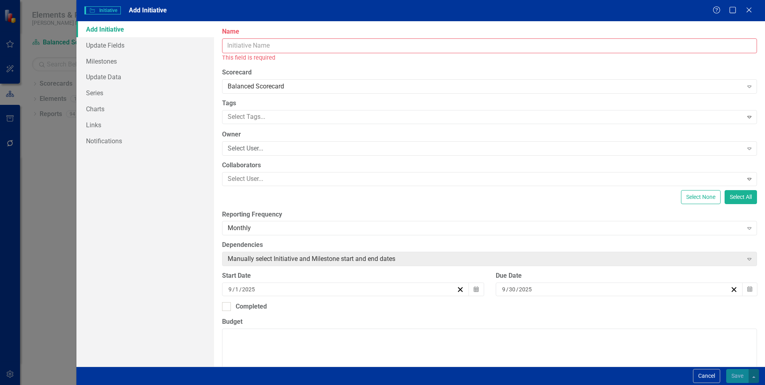
click at [282, 47] on input "Name" at bounding box center [489, 45] width 535 height 15
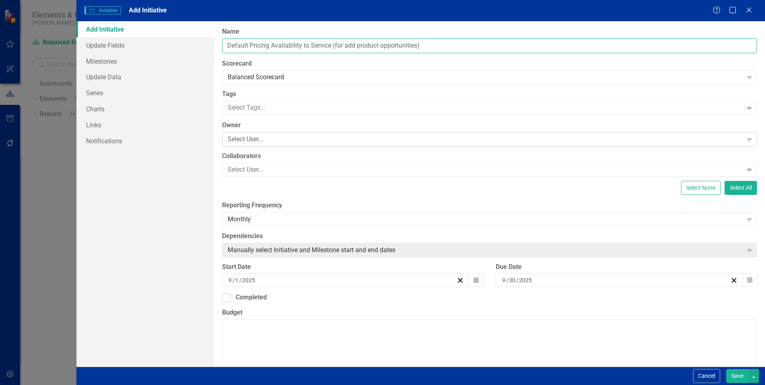
type input "Default Pricing Availability to Service (for add product opportunities)"
click at [255, 141] on div "Select User..." at bounding box center [485, 139] width 515 height 9
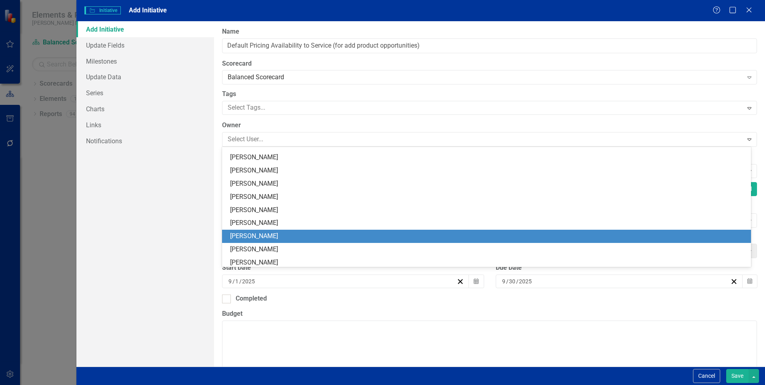
scroll to position [200, 0]
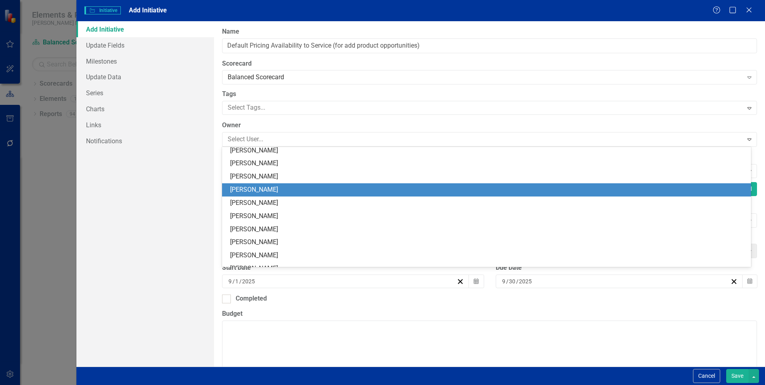
click at [239, 192] on div "[PERSON_NAME]" at bounding box center [488, 189] width 516 height 9
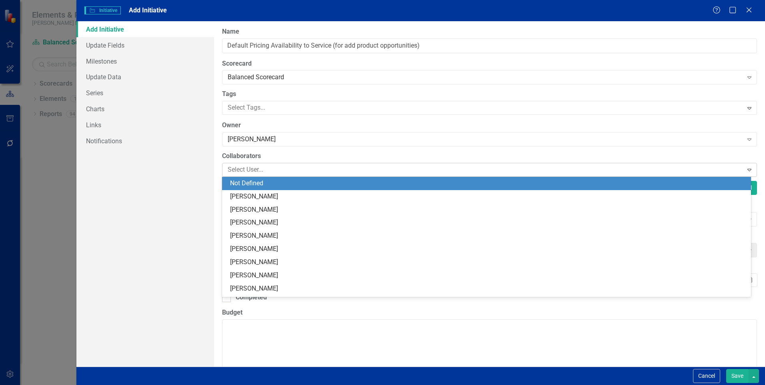
click at [240, 171] on div at bounding box center [484, 170] width 518 height 11
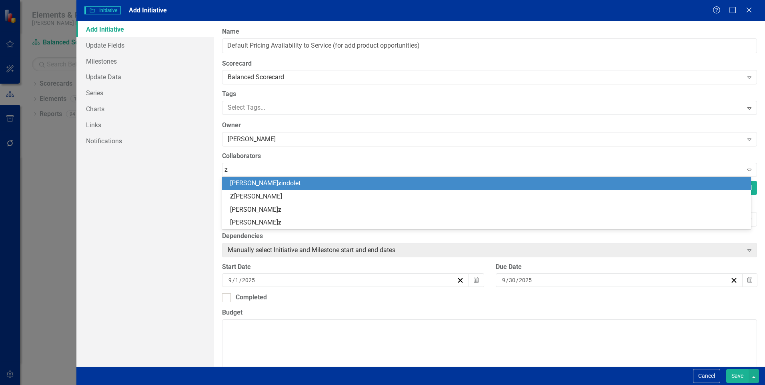
type input "za"
click at [239, 184] on span "Za [PERSON_NAME]" at bounding box center [258, 183] width 56 height 8
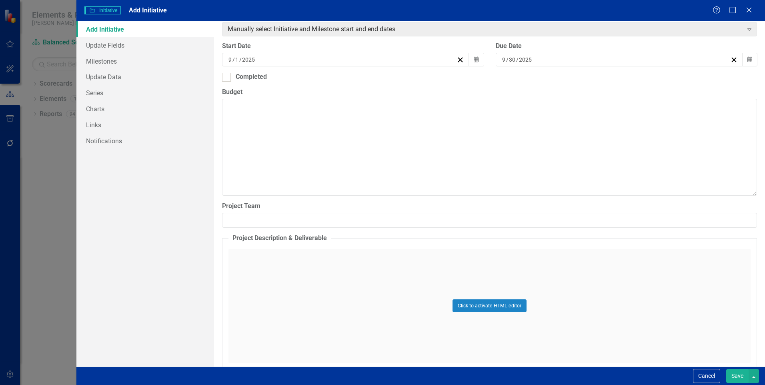
scroll to position [269, 0]
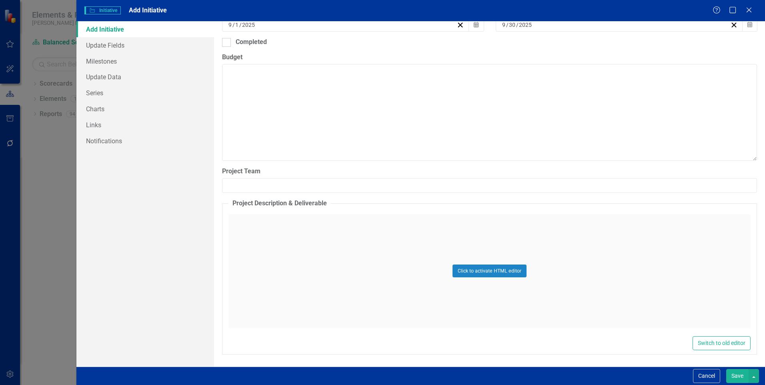
click at [244, 217] on div "Click to activate HTML editor" at bounding box center [490, 271] width 522 height 114
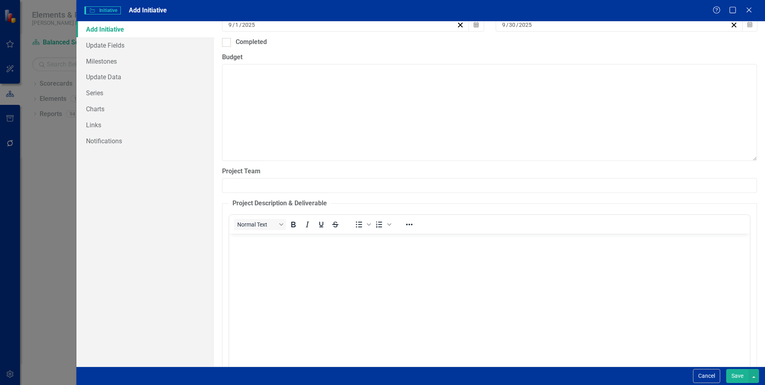
scroll to position [0, 0]
click at [245, 244] on p "Rich Text Area. Press ALT-0 for help." at bounding box center [489, 240] width 517 height 10
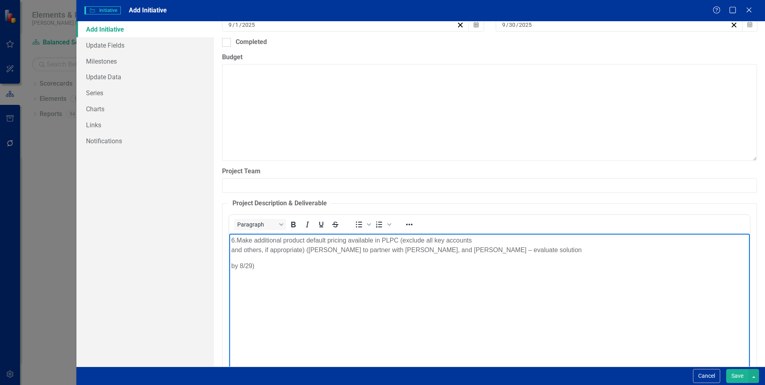
drag, startPoint x: 237, startPoint y: 240, endPoint x: 235, endPoint y: 235, distance: 5.1
click at [236, 239] on div "6.Make additional product default pricing available in PLPC (exclude all key ac…" at bounding box center [489, 240] width 517 height 10
click at [479, 240] on div "Make additional product default pricing available in PLPC (exclude all key acco…" at bounding box center [489, 240] width 517 height 10
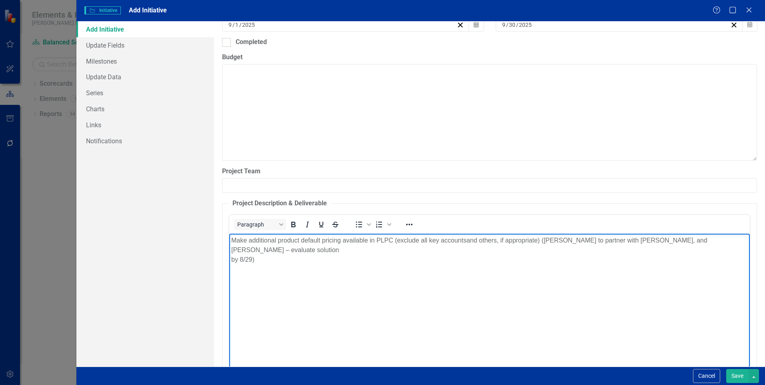
click at [241, 255] on p "by 8/29)" at bounding box center [489, 260] width 517 height 10
click at [255, 249] on div "Make additional product default pricing available in PLPC (exclude all key acco…" at bounding box center [489, 244] width 517 height 19
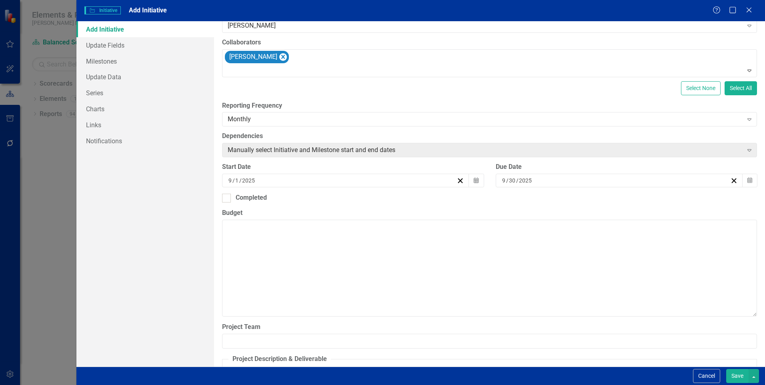
scroll to position [109, 0]
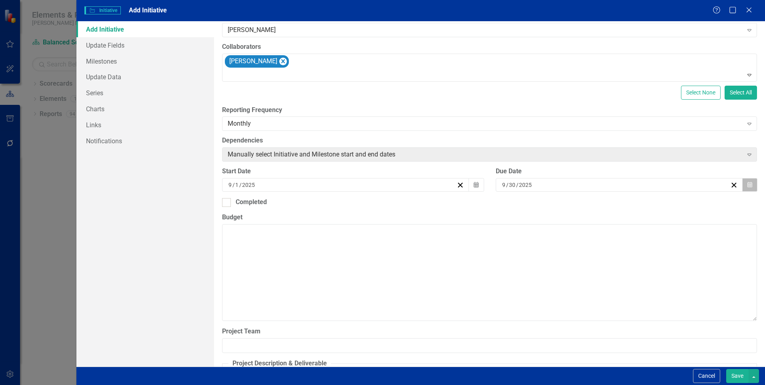
click at [748, 184] on icon "Calendar" at bounding box center [750, 185] width 5 height 6
click at [618, 205] on button "›" at bounding box center [610, 201] width 18 height 18
click at [609, 245] on abbr "10" at bounding box center [606, 241] width 6 height 6
click at [735, 374] on button "Save" at bounding box center [738, 376] width 22 height 14
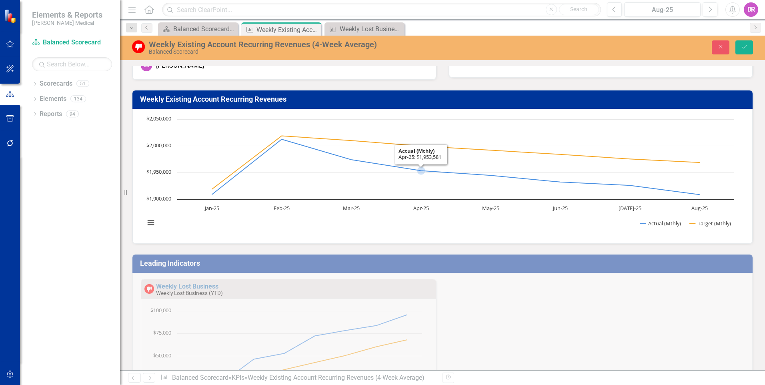
scroll to position [0, 0]
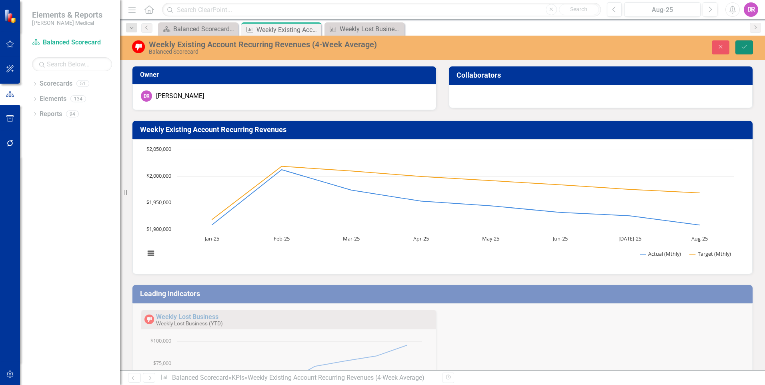
click at [750, 45] on button "Save" at bounding box center [745, 47] width 18 height 14
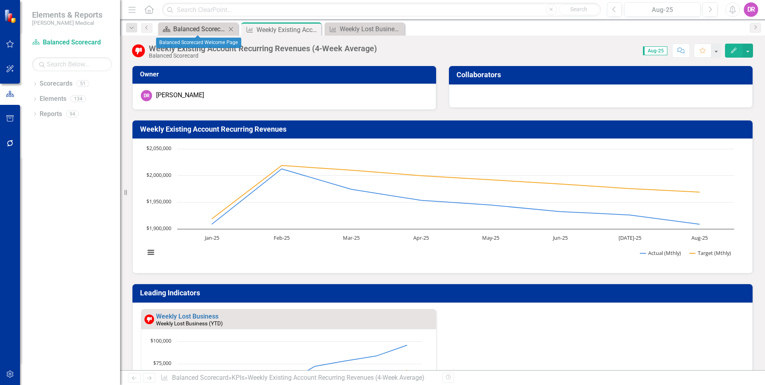
click at [186, 28] on div "Balanced Scorecard Welcome Page" at bounding box center [199, 29] width 53 height 10
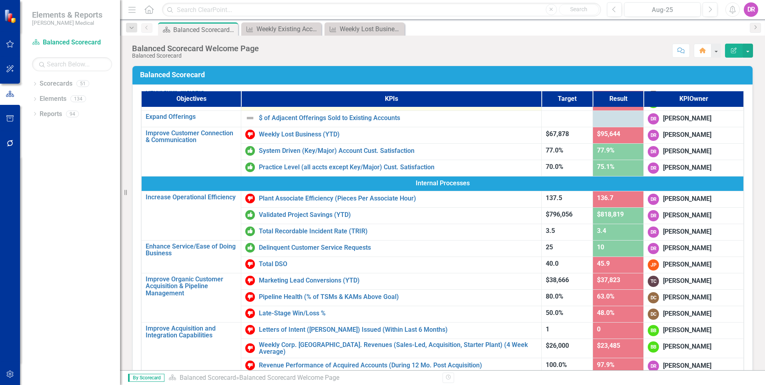
scroll to position [160, 0]
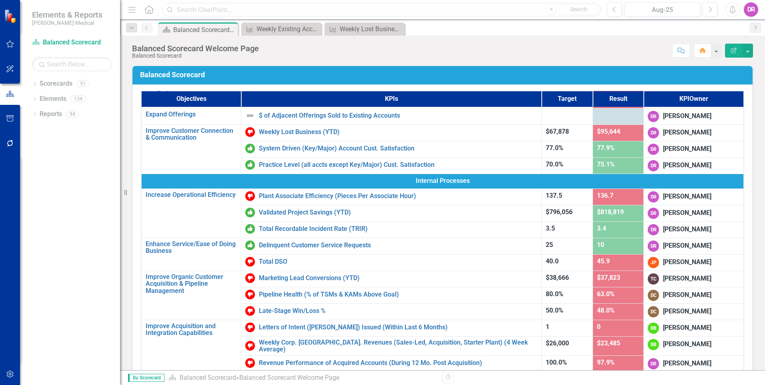
click at [244, 14] on input "text" at bounding box center [381, 10] width 439 height 14
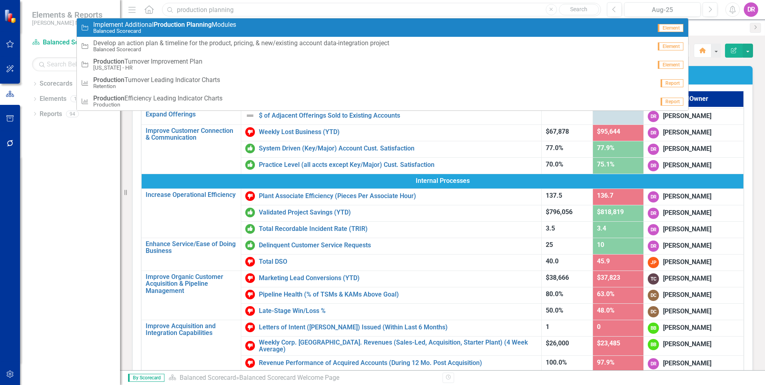
type input "production planning"
click at [186, 28] on small "Balanced Scorecard" at bounding box center [164, 31] width 143 height 6
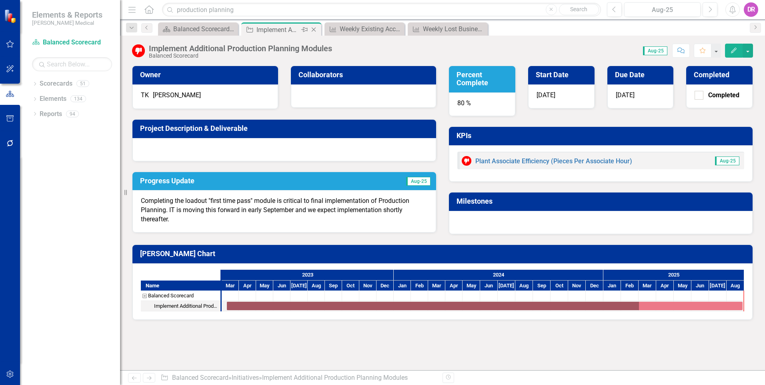
click at [312, 27] on icon "Close" at bounding box center [314, 29] width 8 height 6
